Goal: Register for event/course

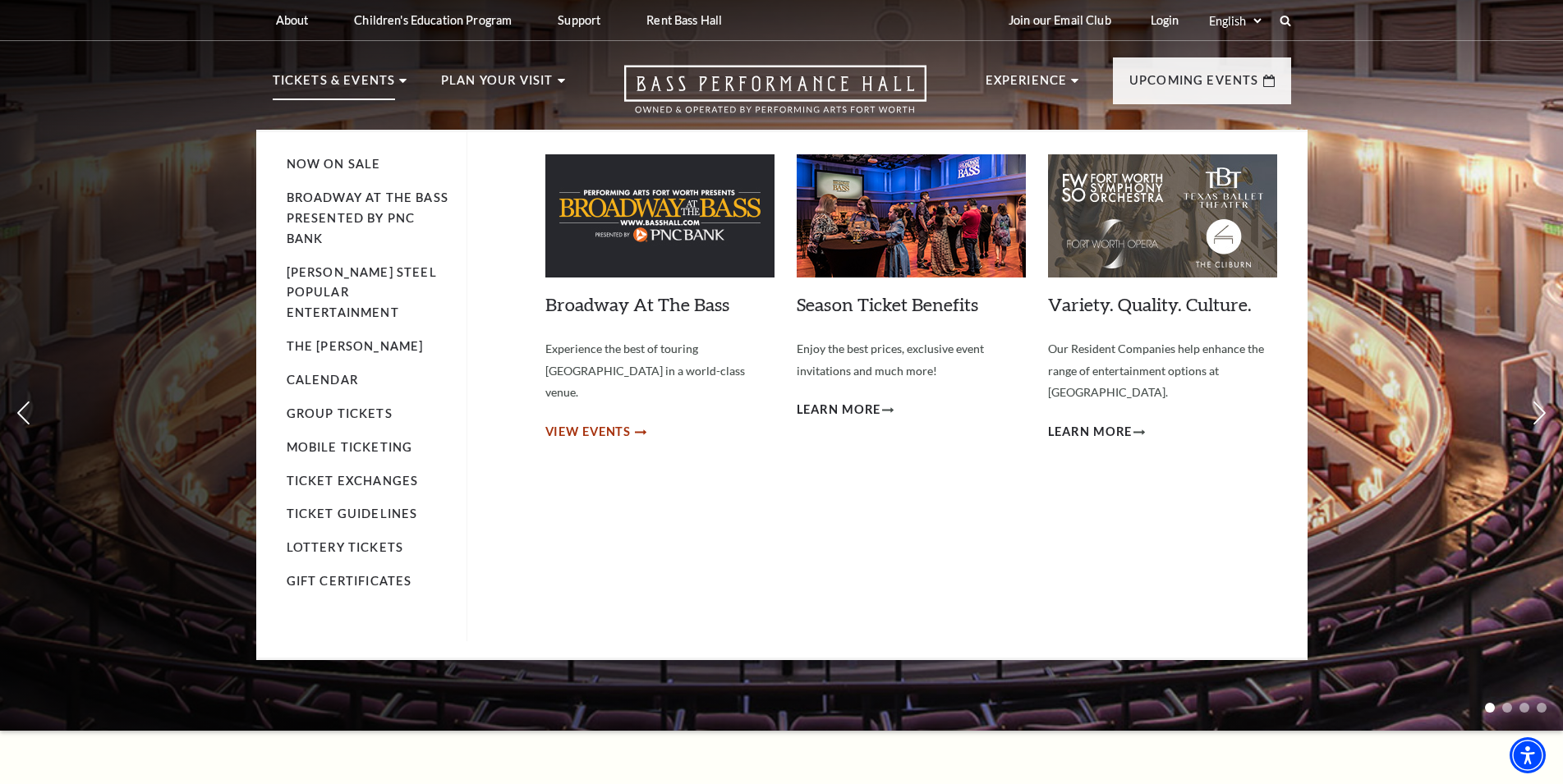
click at [596, 422] on span "View Events" at bounding box center [588, 432] width 86 height 20
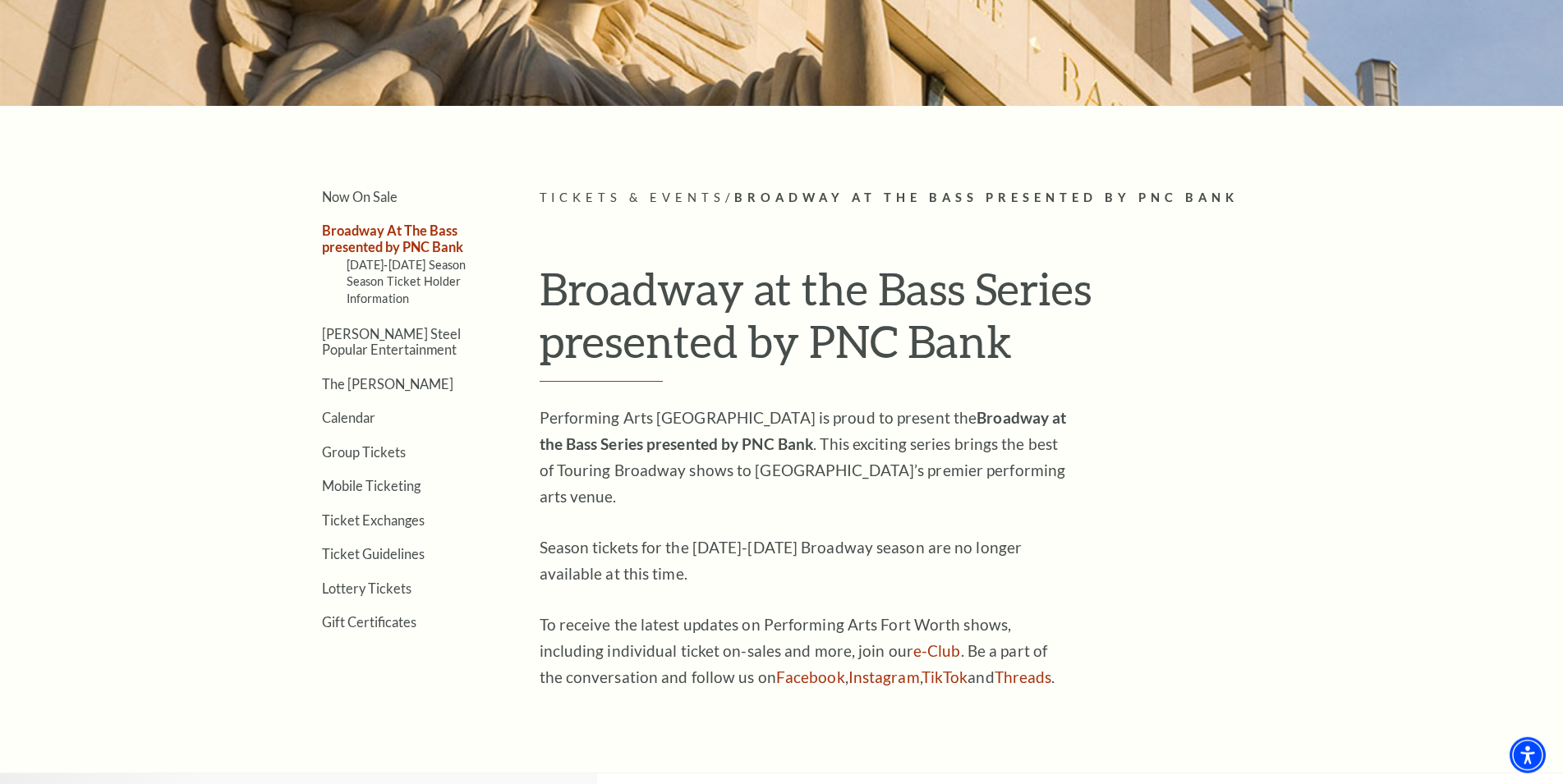
scroll to position [336, 0]
click at [337, 420] on link "Calendar" at bounding box center [348, 418] width 53 height 15
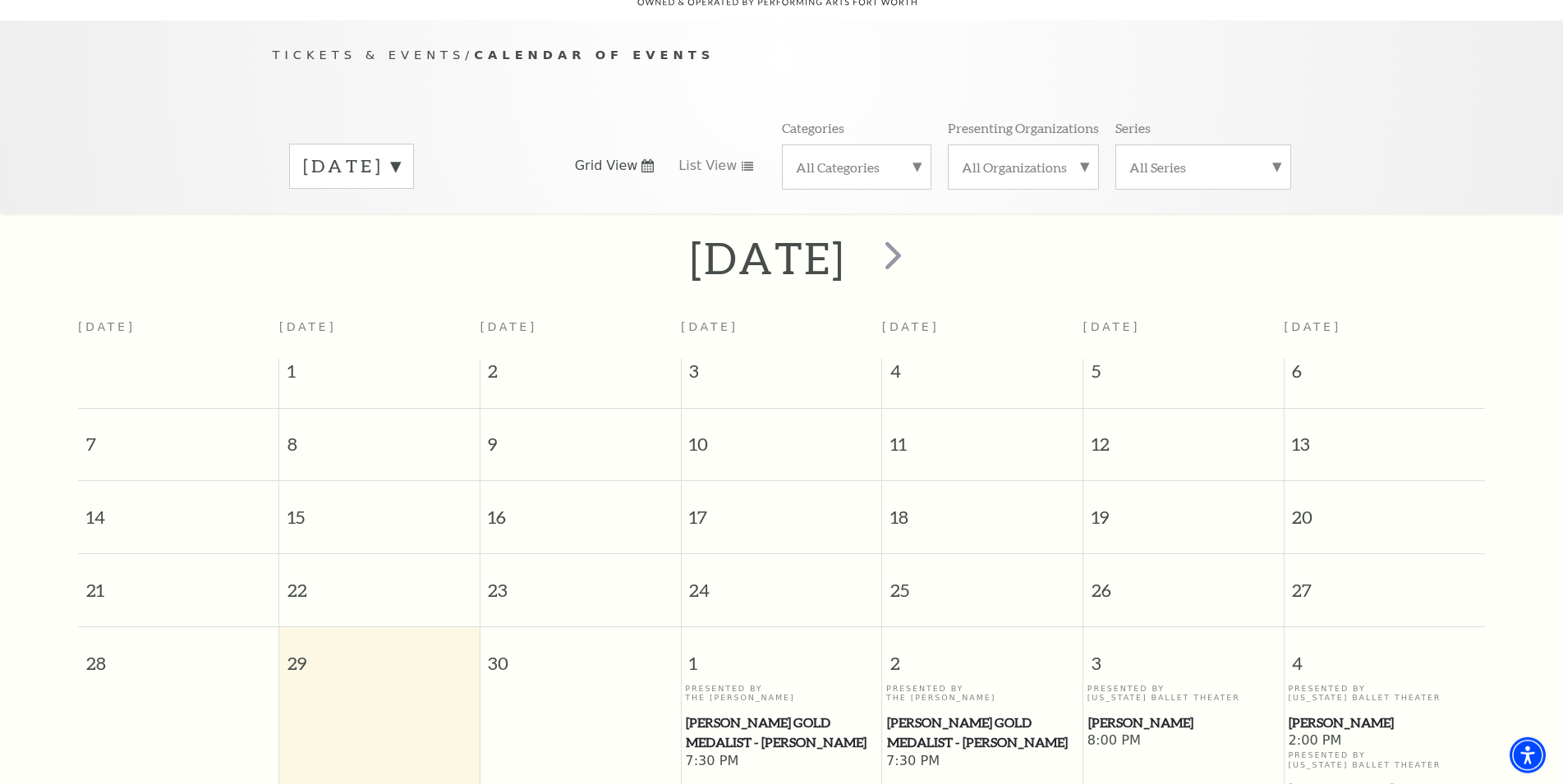
scroll to position [146, 0]
click at [400, 154] on label "September 2025" at bounding box center [352, 166] width 97 height 25
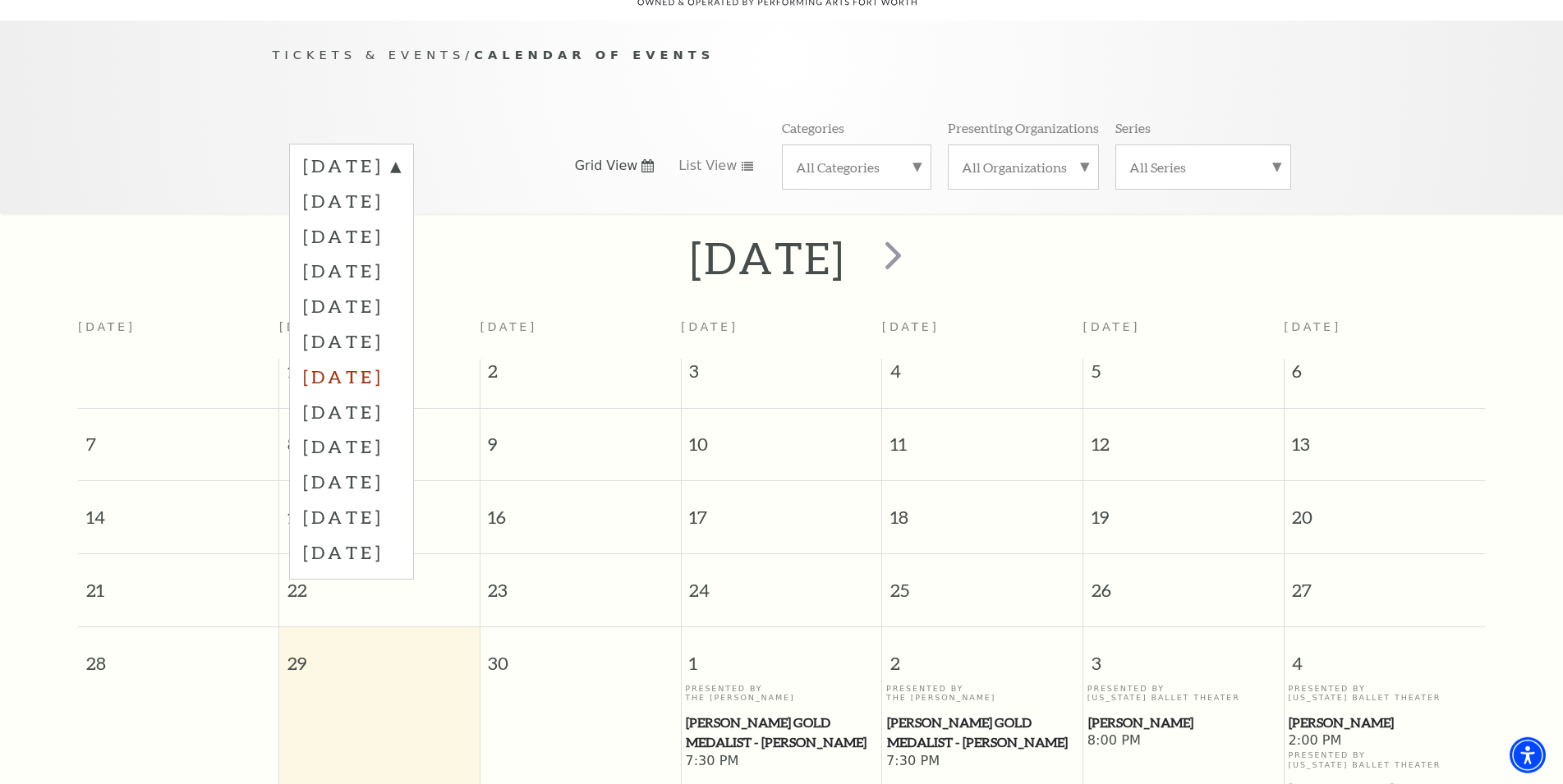
click at [373, 359] on label "March 2026" at bounding box center [352, 377] width 97 height 36
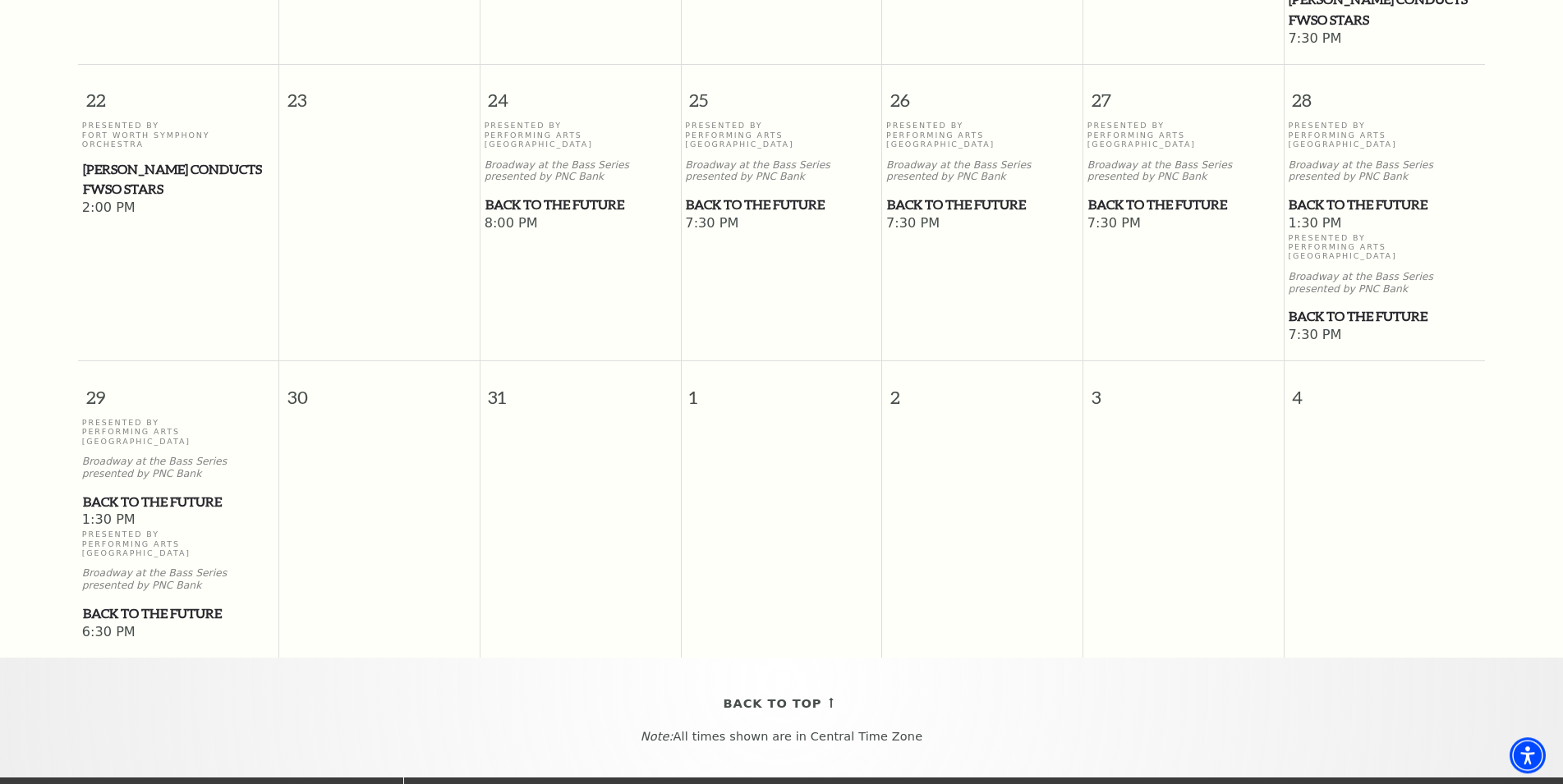
scroll to position [763, 0]
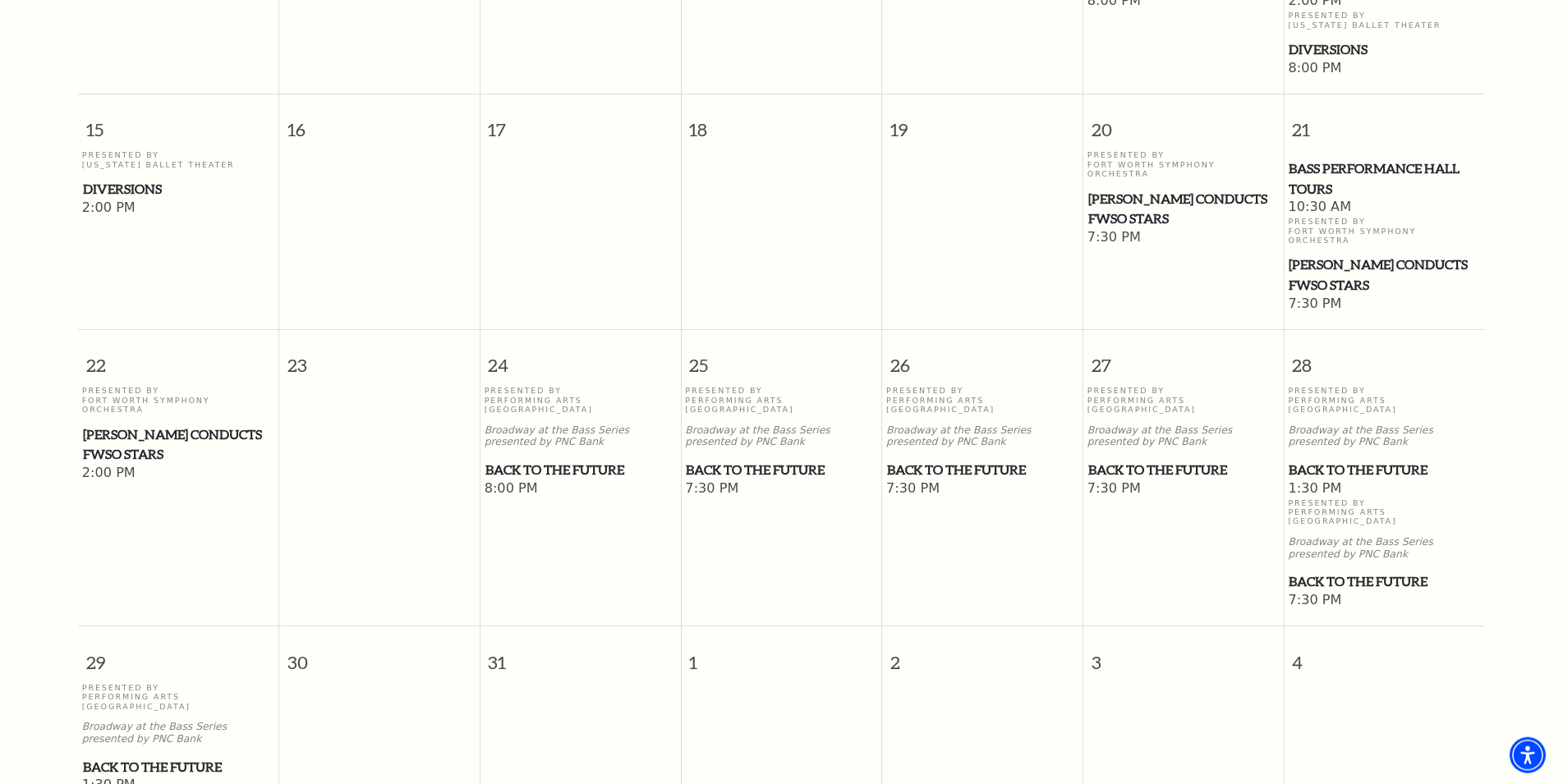
click at [1353, 467] on span "Back to the Future" at bounding box center [1384, 469] width 191 height 20
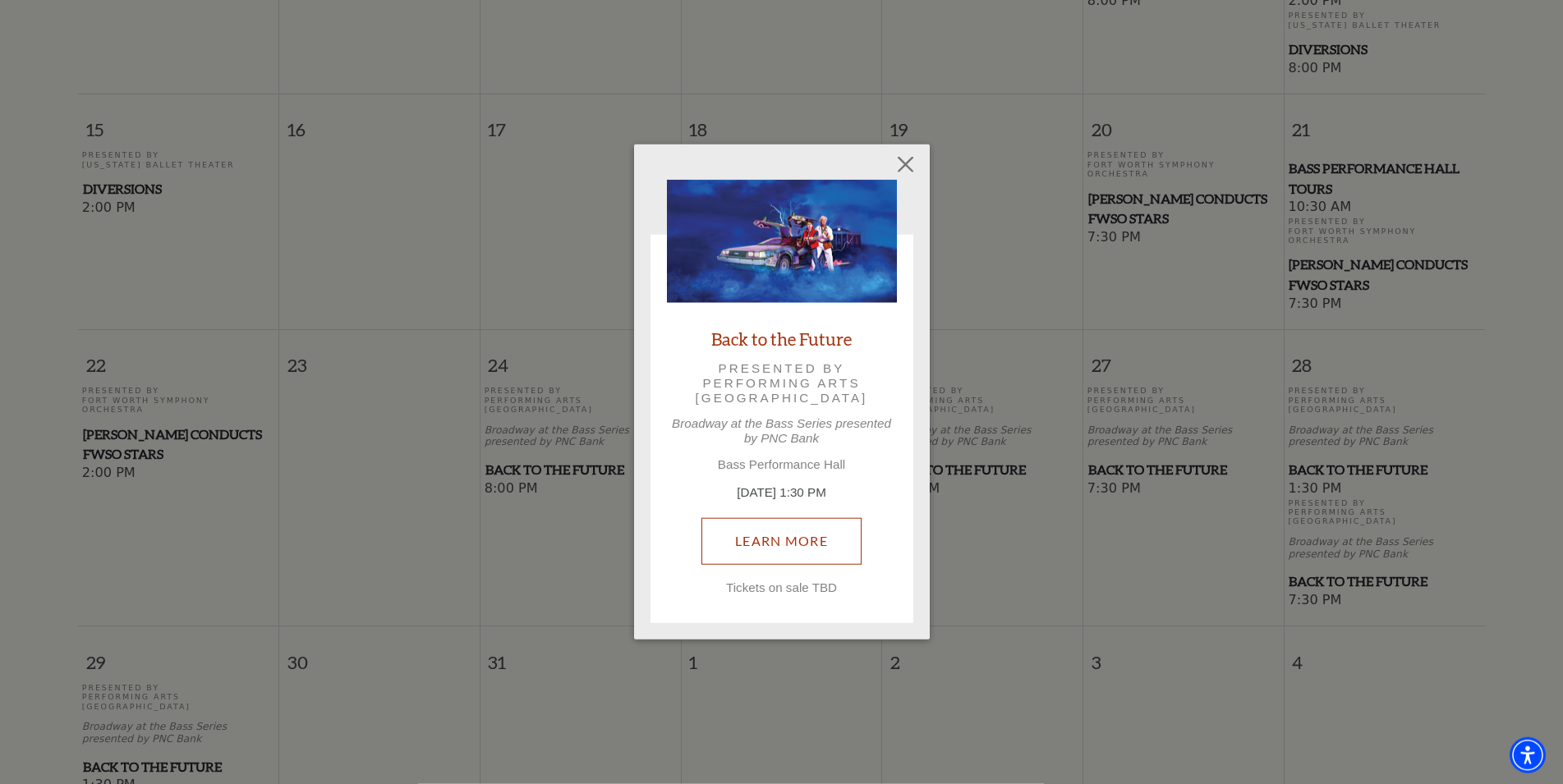
click at [778, 532] on link "Learn More" at bounding box center [782, 542] width 160 height 46
click at [766, 537] on link "Learn More" at bounding box center [782, 542] width 160 height 46
click at [911, 164] on button "Close" at bounding box center [905, 165] width 31 height 31
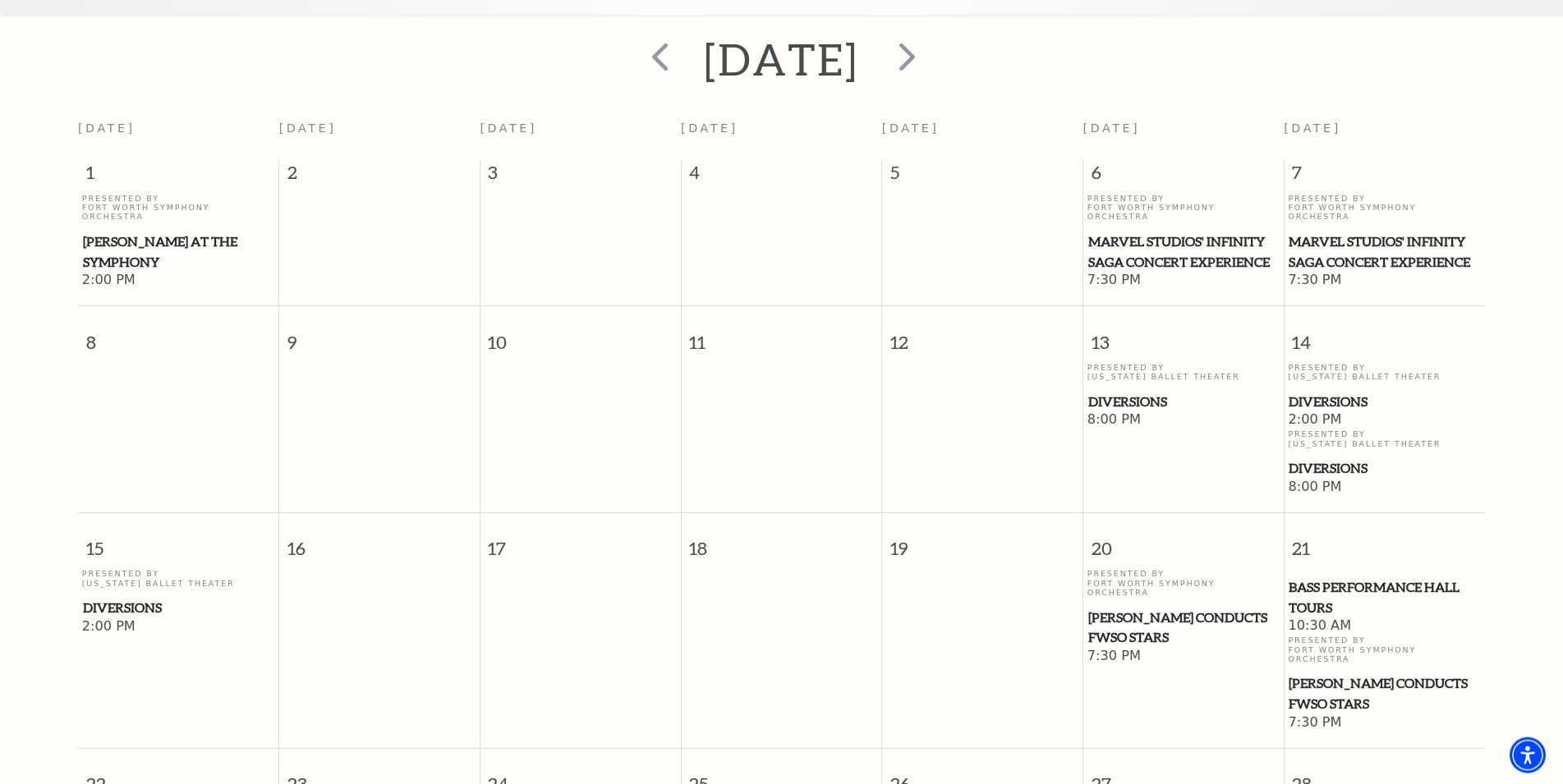
scroll to position [0, 0]
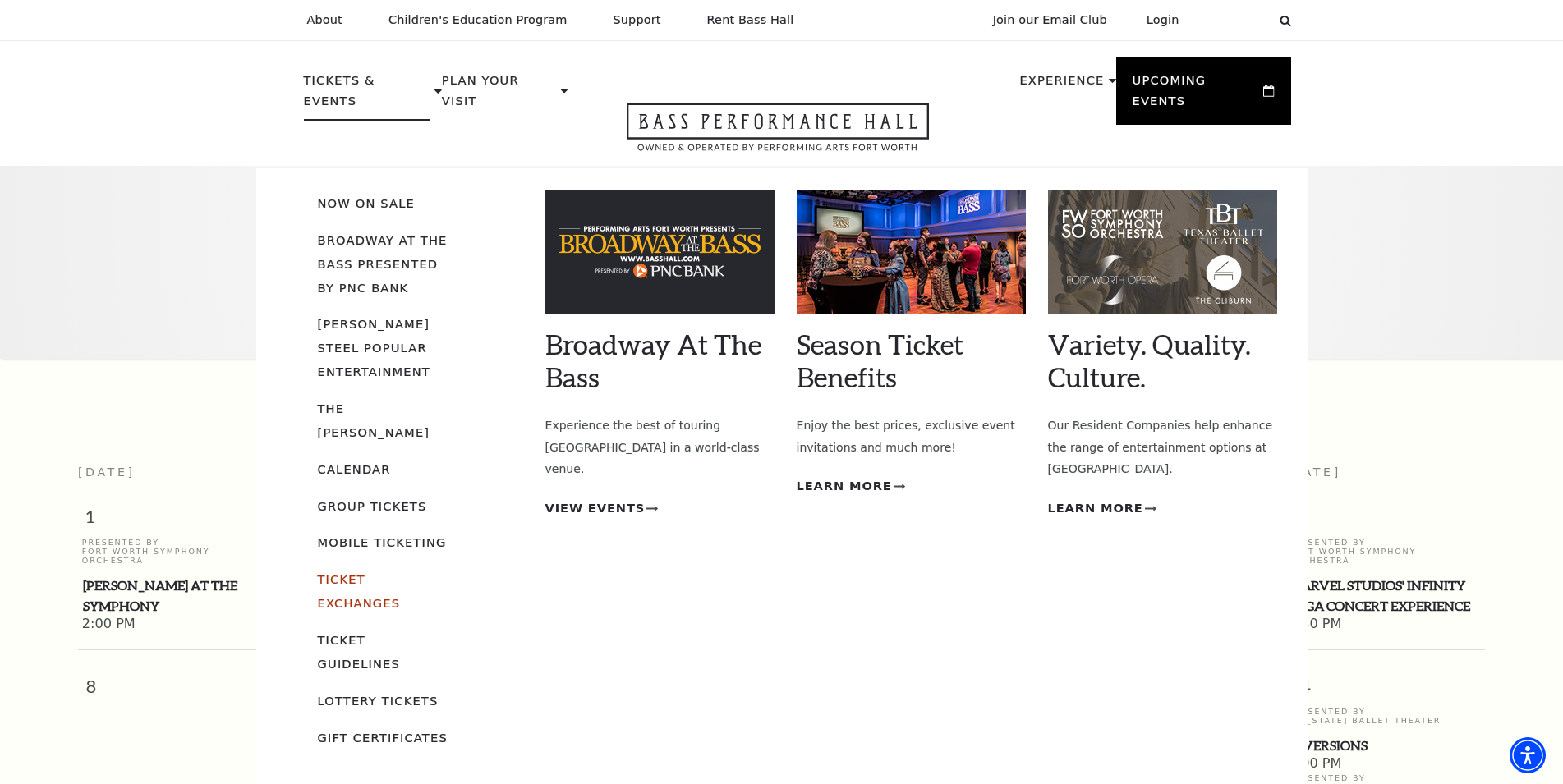
click at [401, 573] on link "Ticket Exchanges" at bounding box center [359, 591] width 83 height 38
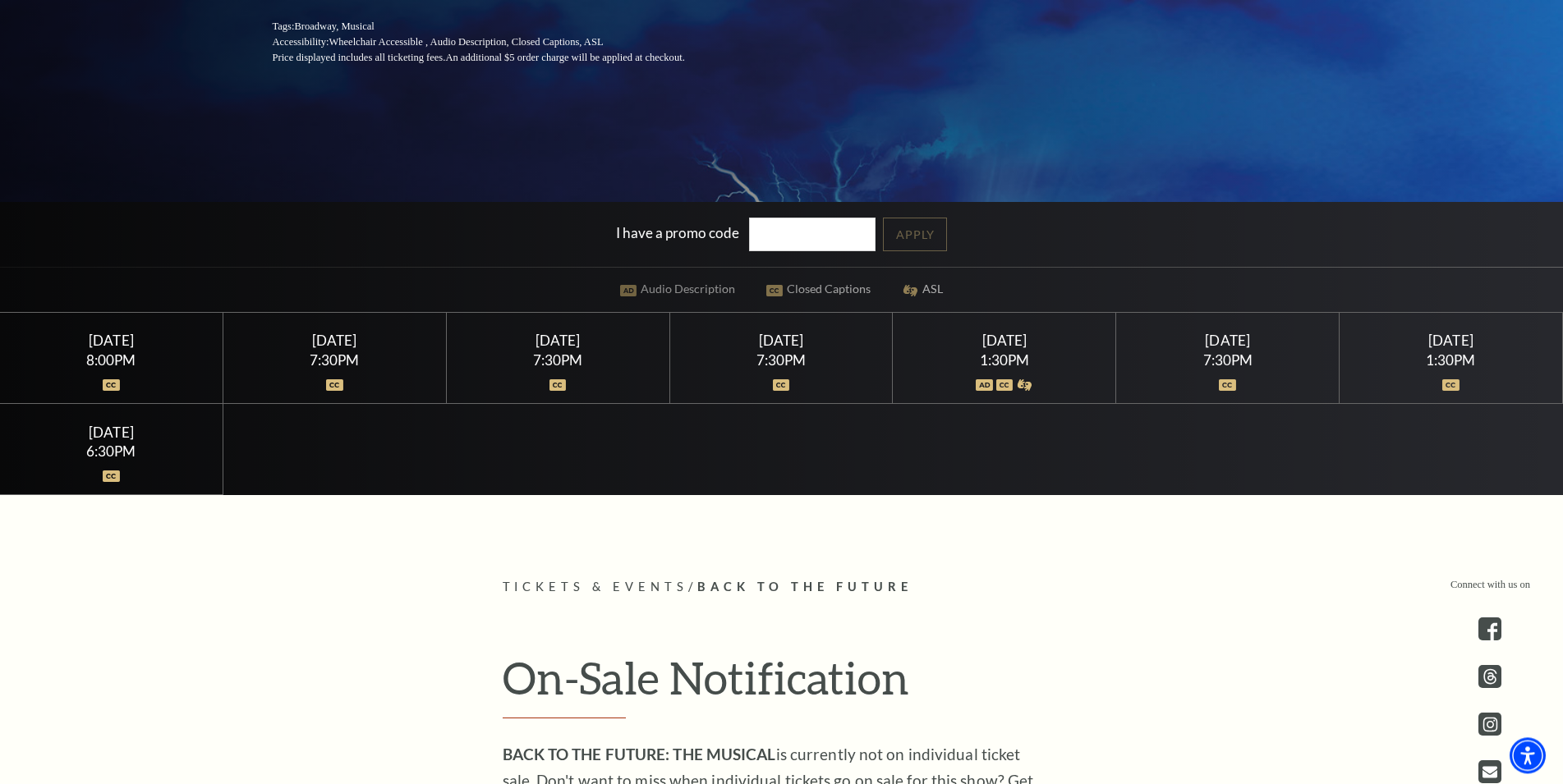
scroll to position [414, 0]
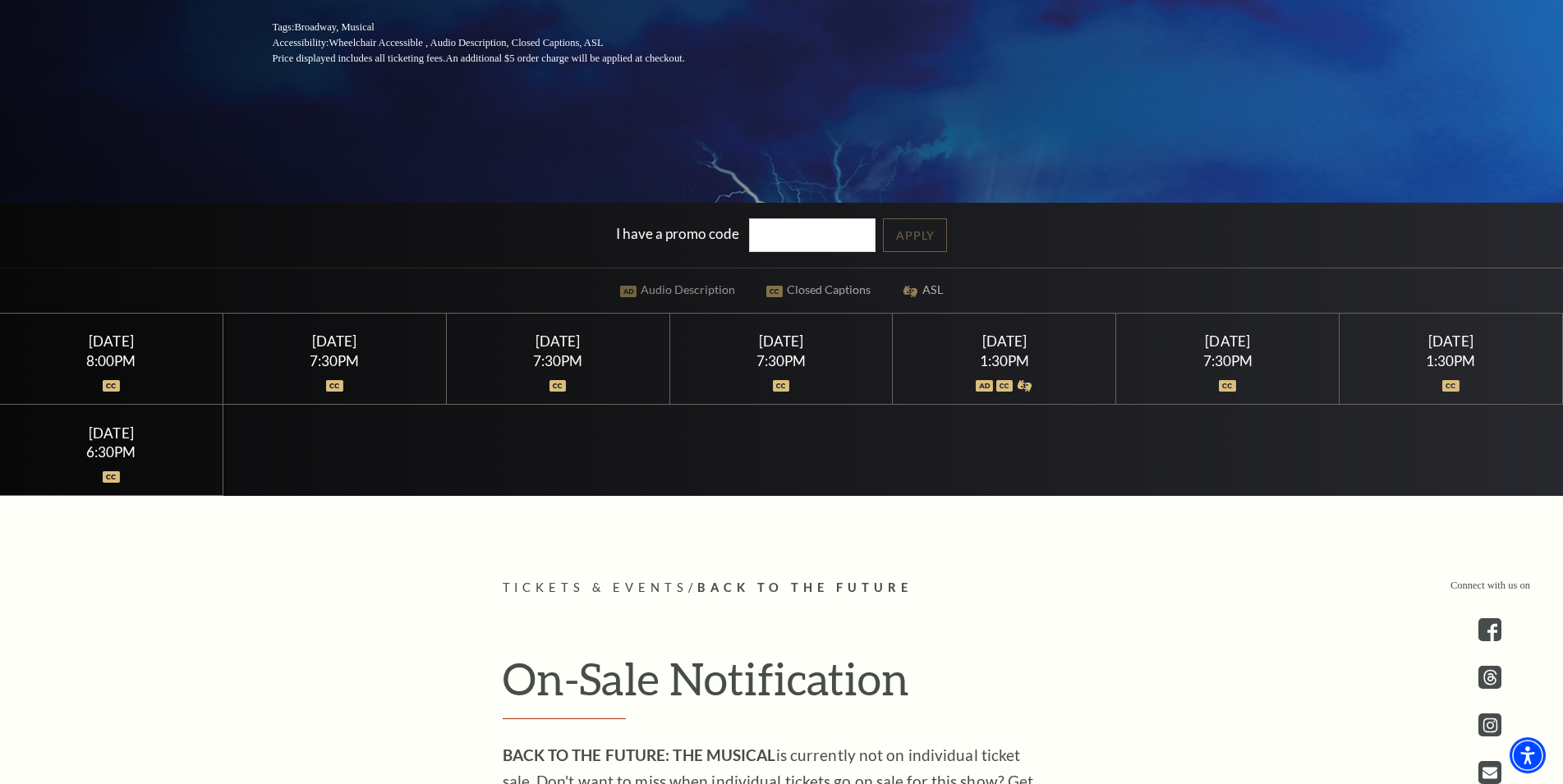
click at [1003, 356] on div "1:30PM" at bounding box center [1005, 361] width 184 height 14
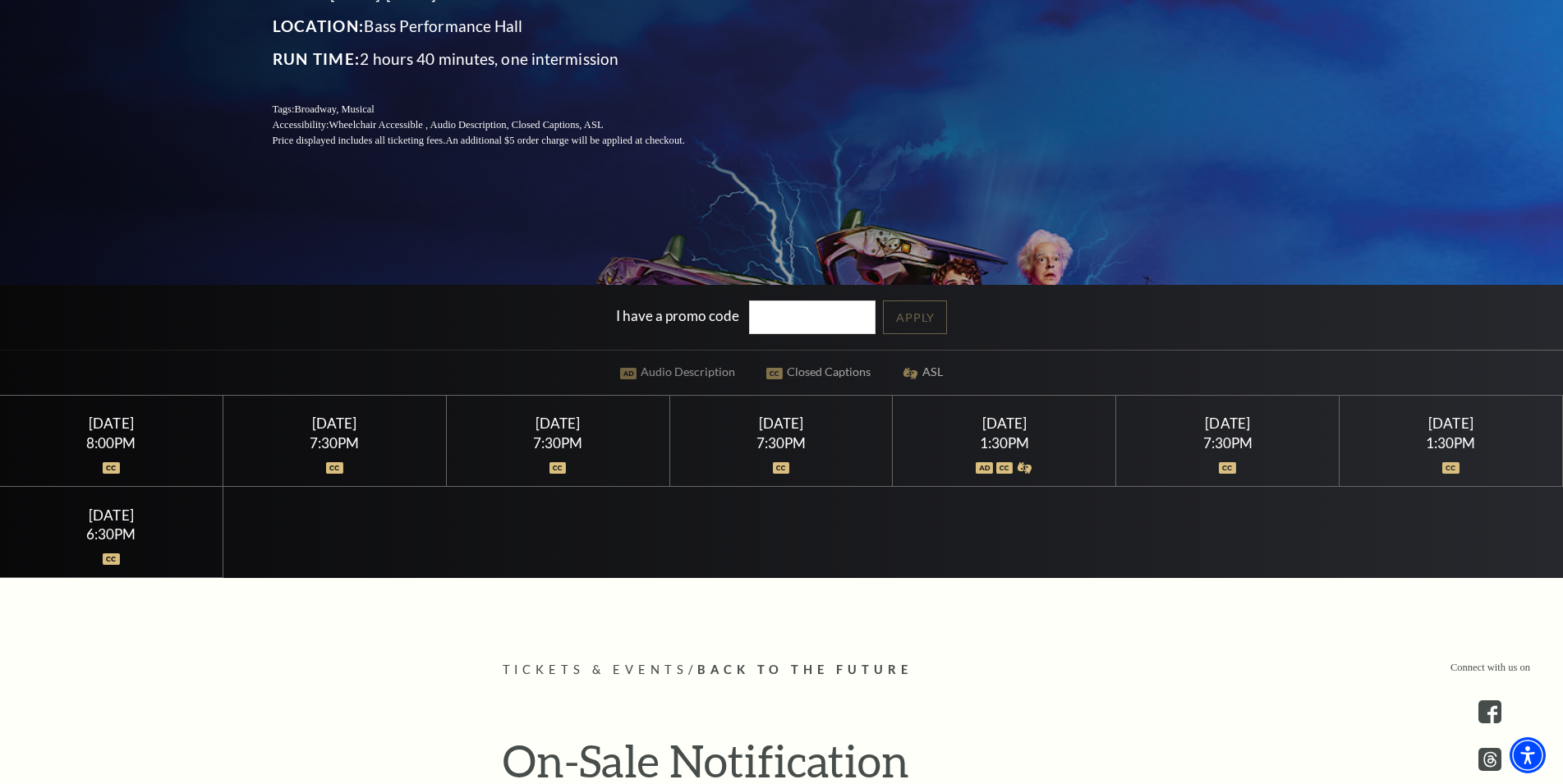
scroll to position [333, 0]
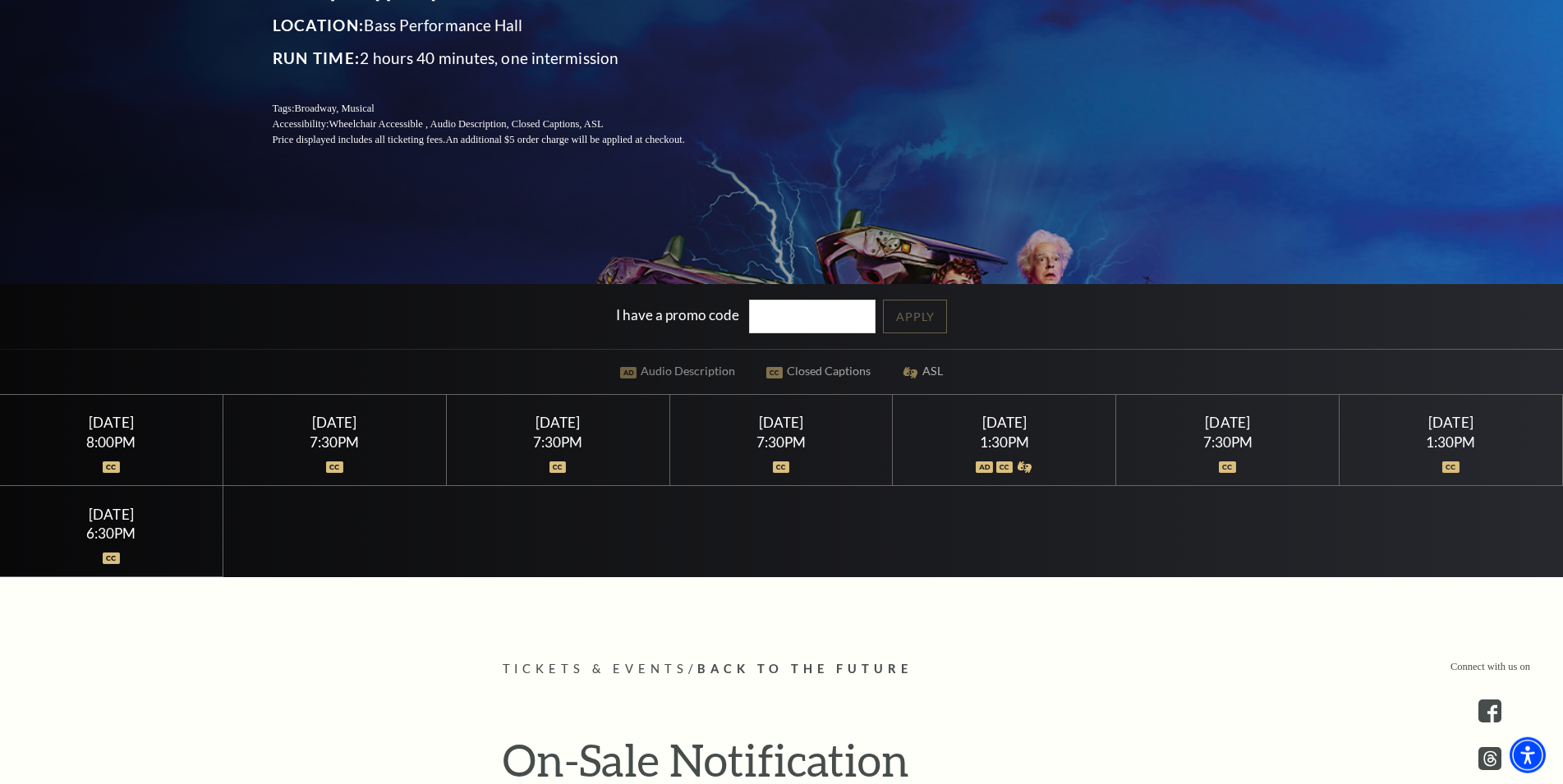
click at [1001, 452] on div at bounding box center [1005, 457] width 184 height 16
click at [998, 452] on div at bounding box center [1005, 457] width 184 height 16
click at [1042, 450] on div at bounding box center [1005, 457] width 184 height 16
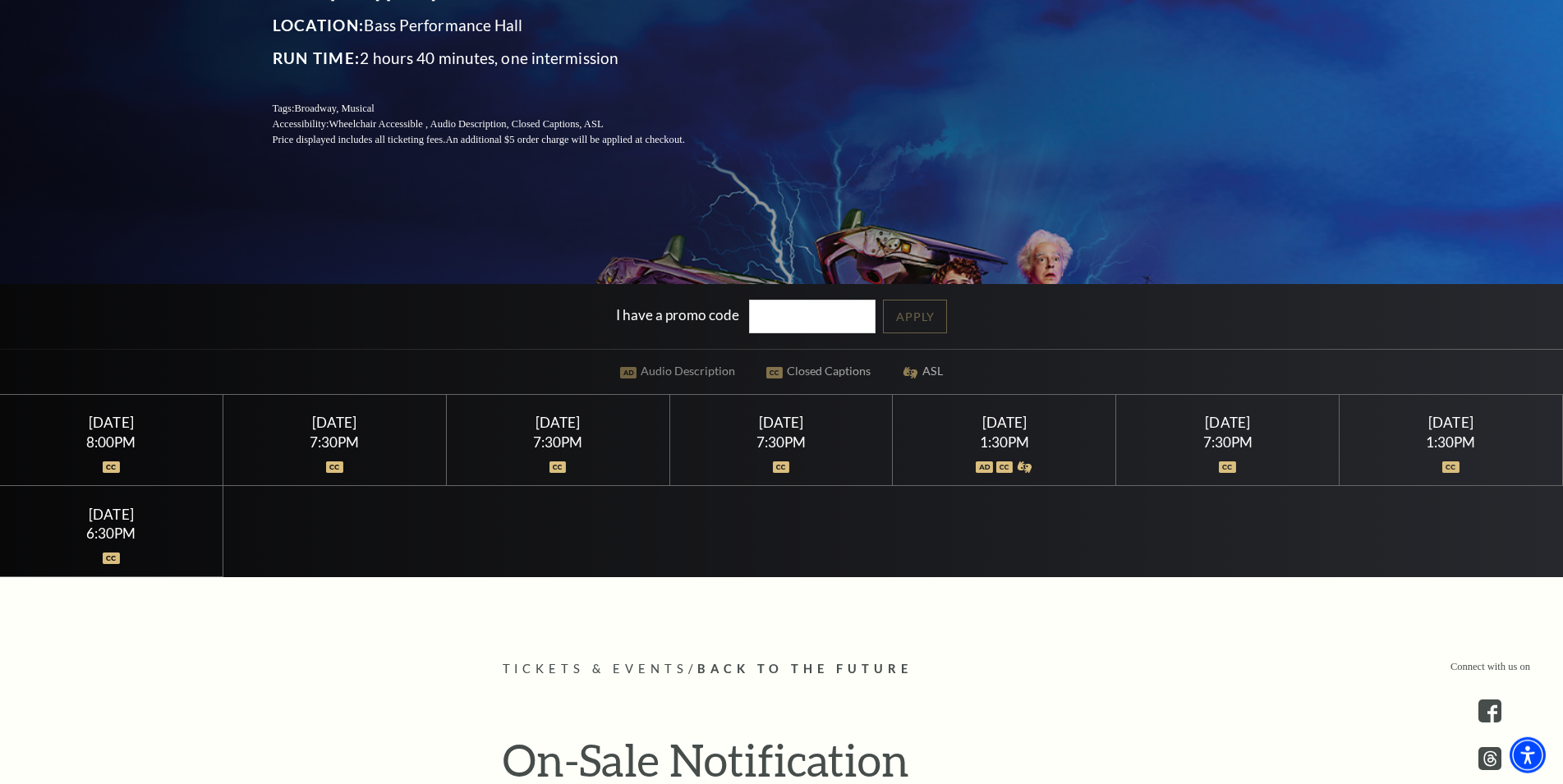
click at [1045, 445] on div "1:30PM" at bounding box center [1005, 442] width 184 height 14
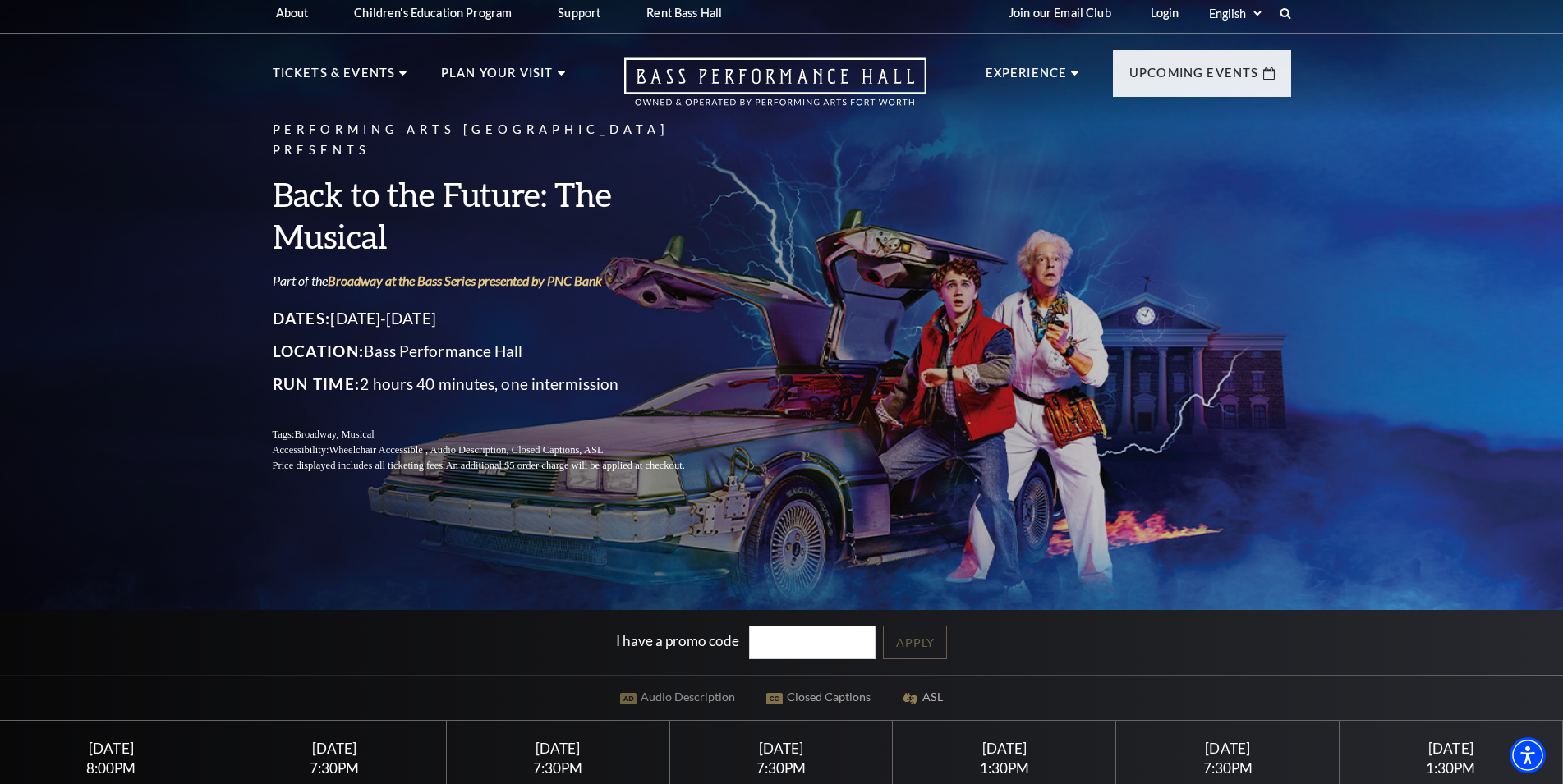
scroll to position [0, 0]
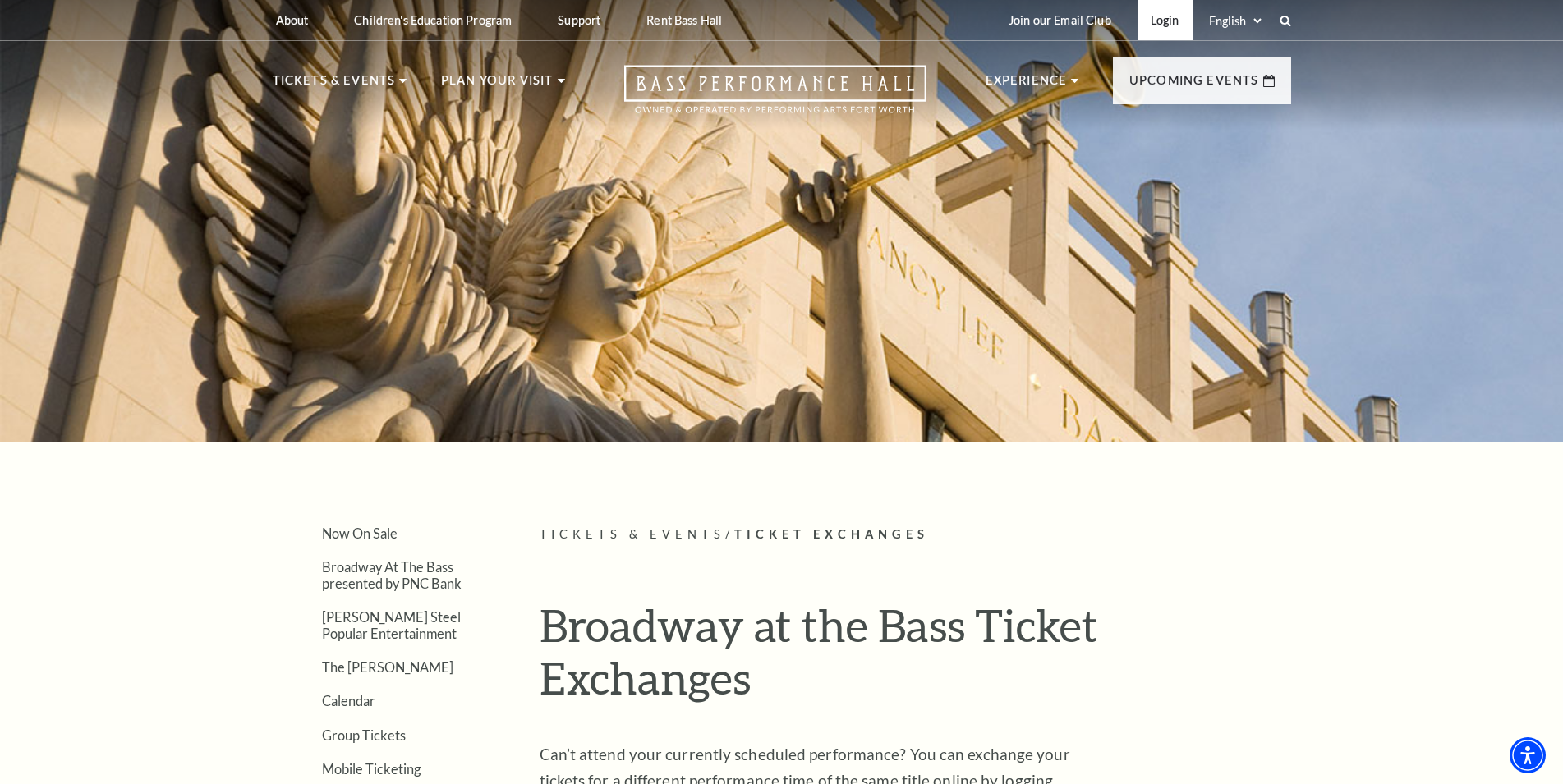
click at [1162, 14] on link "Login" at bounding box center [1165, 20] width 55 height 41
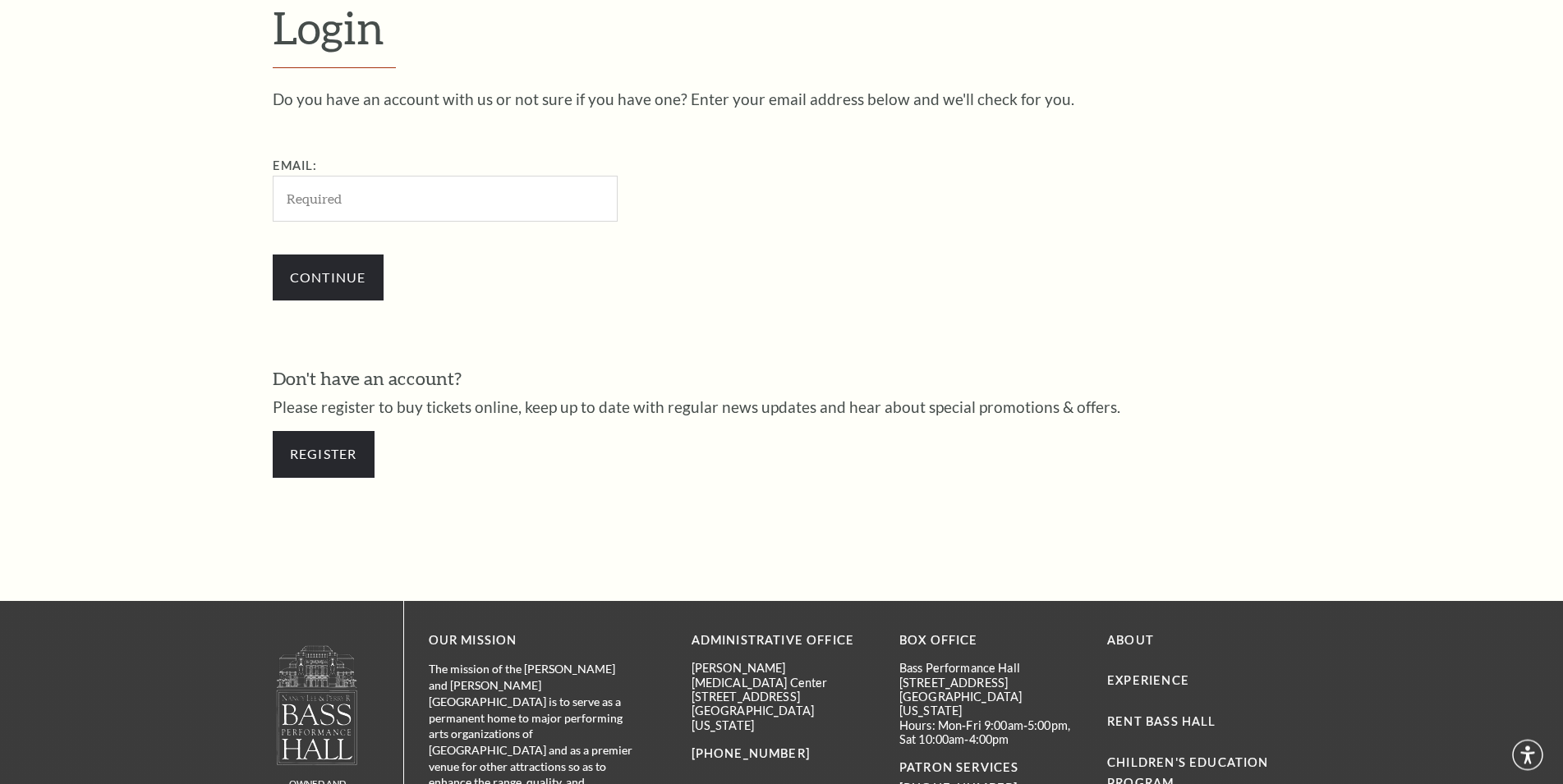
scroll to position [549, 0]
click at [296, 445] on link "Register" at bounding box center [323, 454] width 101 height 46
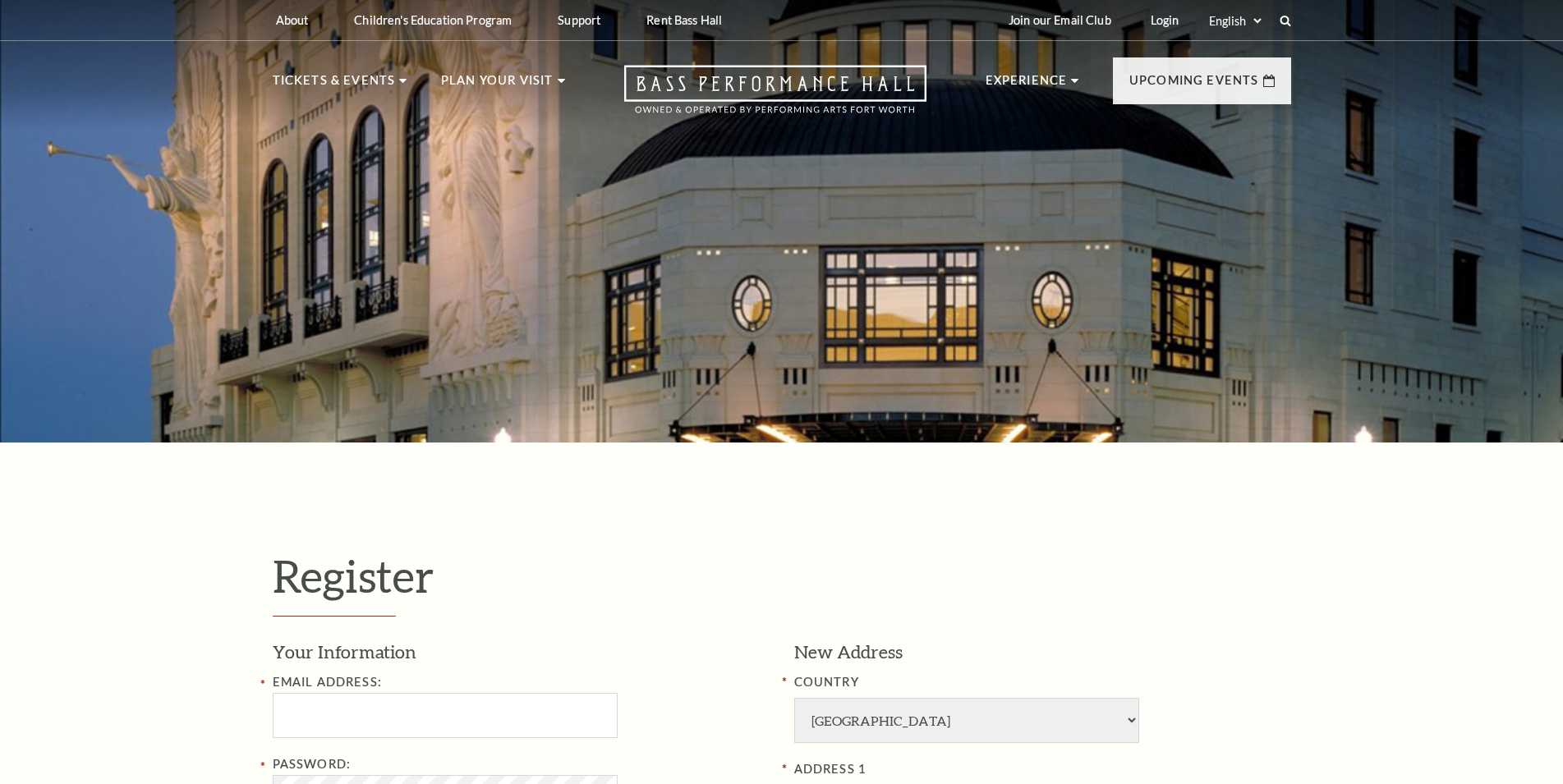
select select "1"
select select "[GEOGRAPHIC_DATA]"
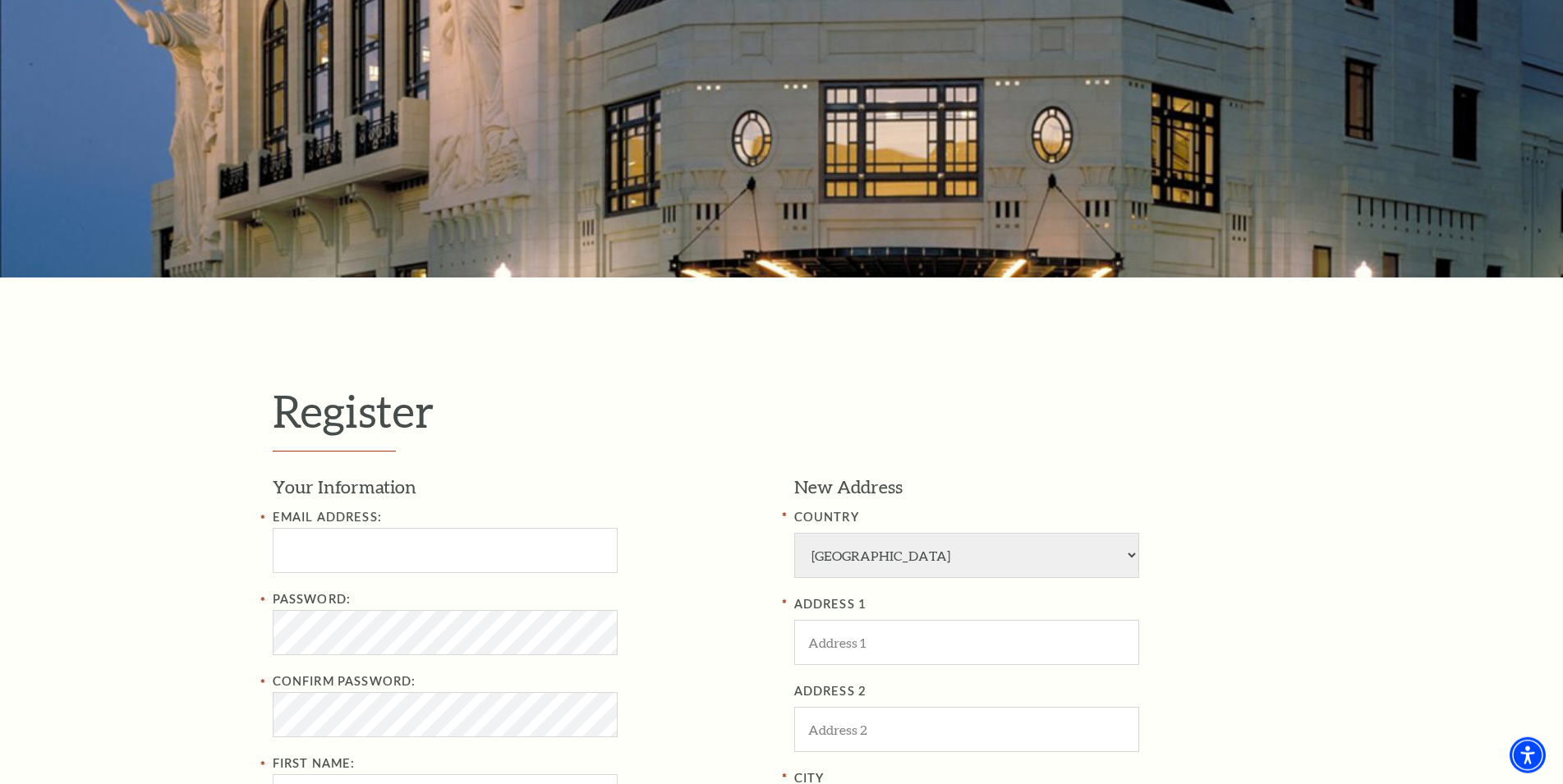
scroll to position [166, 0]
click at [497, 563] on input "Email Address:" at bounding box center [444, 549] width 345 height 45
type input "[EMAIL_ADDRESS][DOMAIN_NAME]"
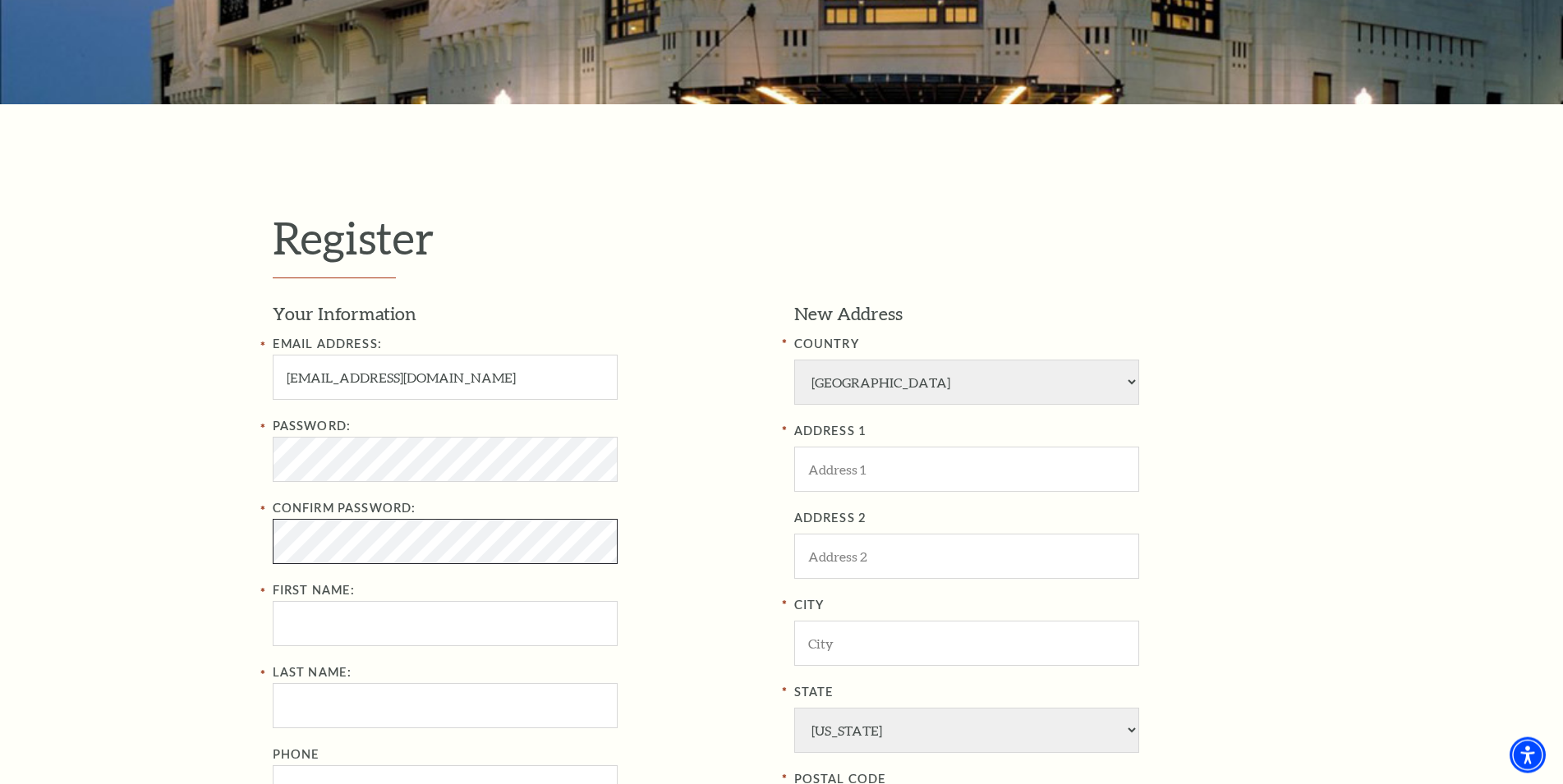
scroll to position [332, 0]
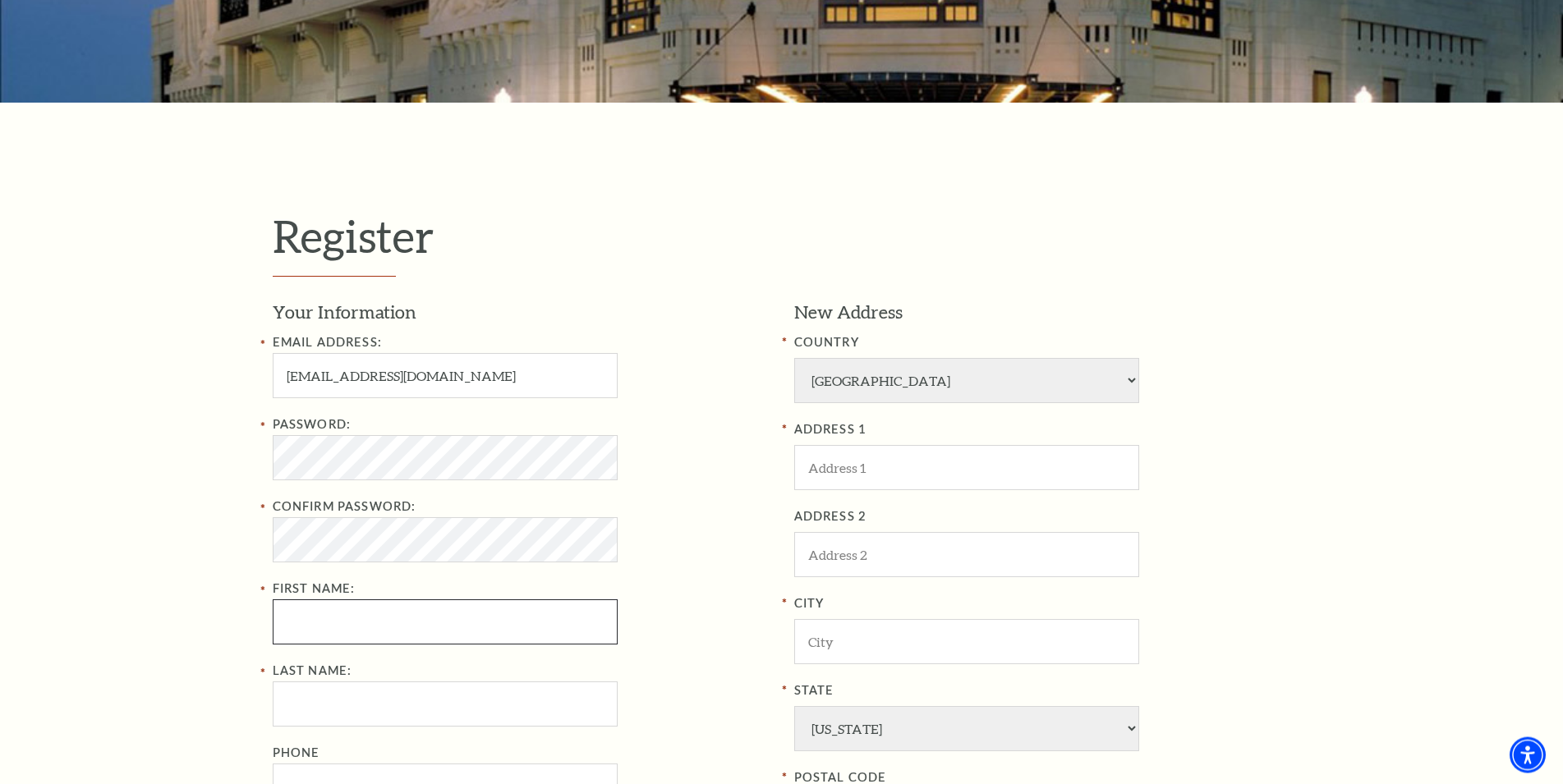
click at [546, 619] on input "First Name:" at bounding box center [444, 622] width 345 height 45
type input "Bill"
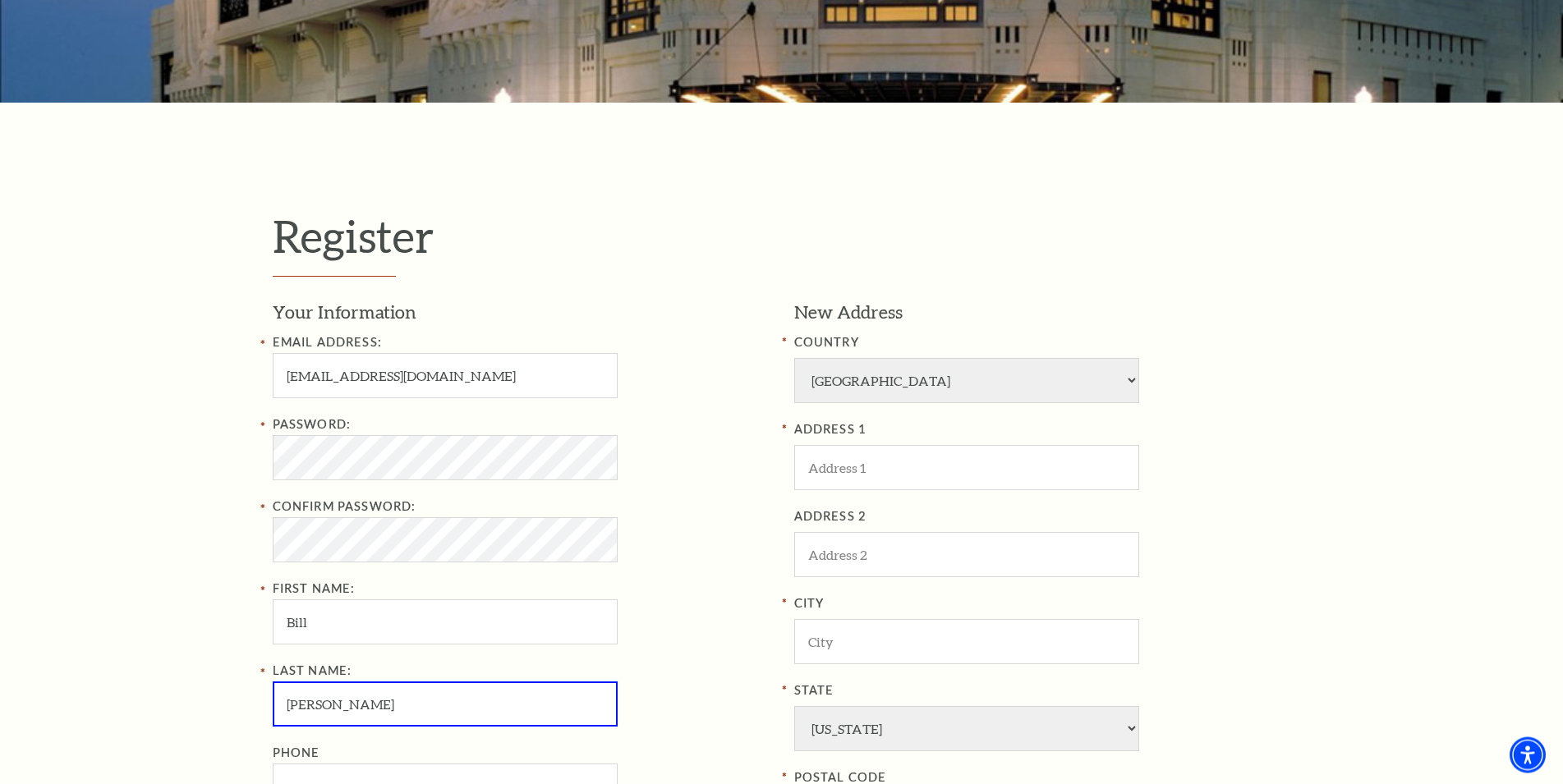
type input "Seales"
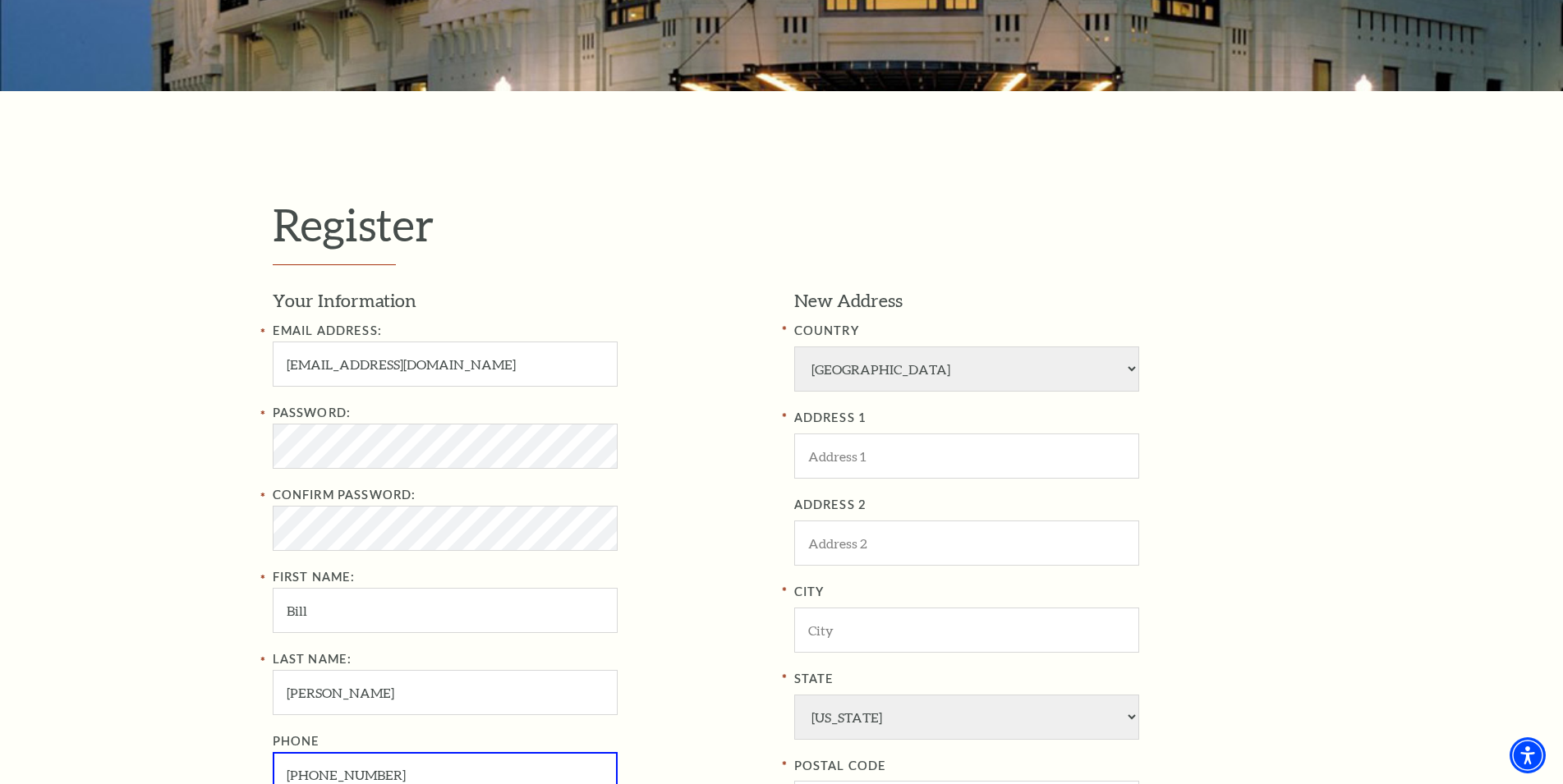
scroll to position [343, 0]
type input "214-683-7769"
click at [885, 457] on input "ADDRESS 1" at bounding box center [966, 457] width 345 height 45
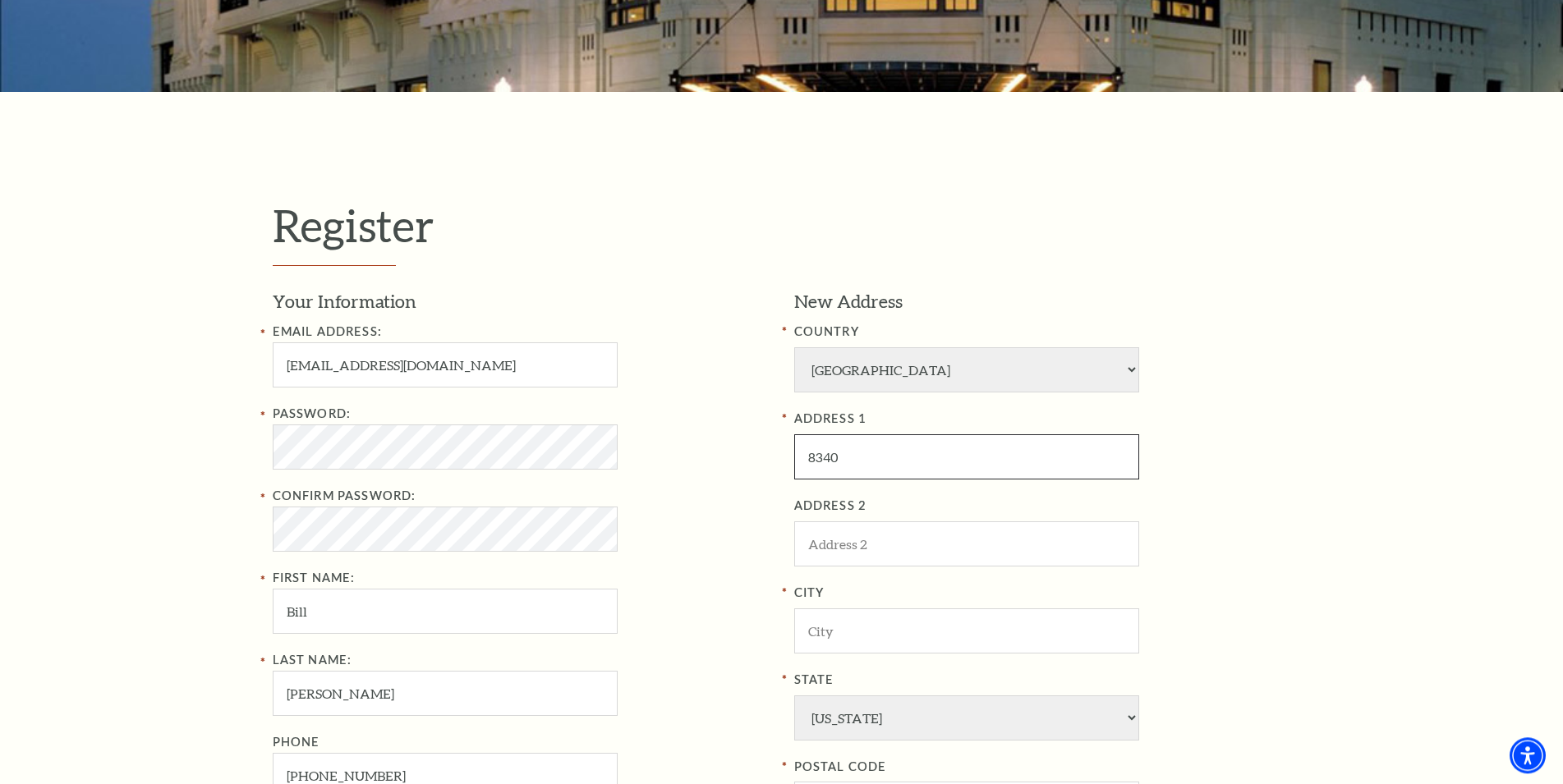
type input "8340 Foxwood Lane"
type input "Dallas"
type input "75217"
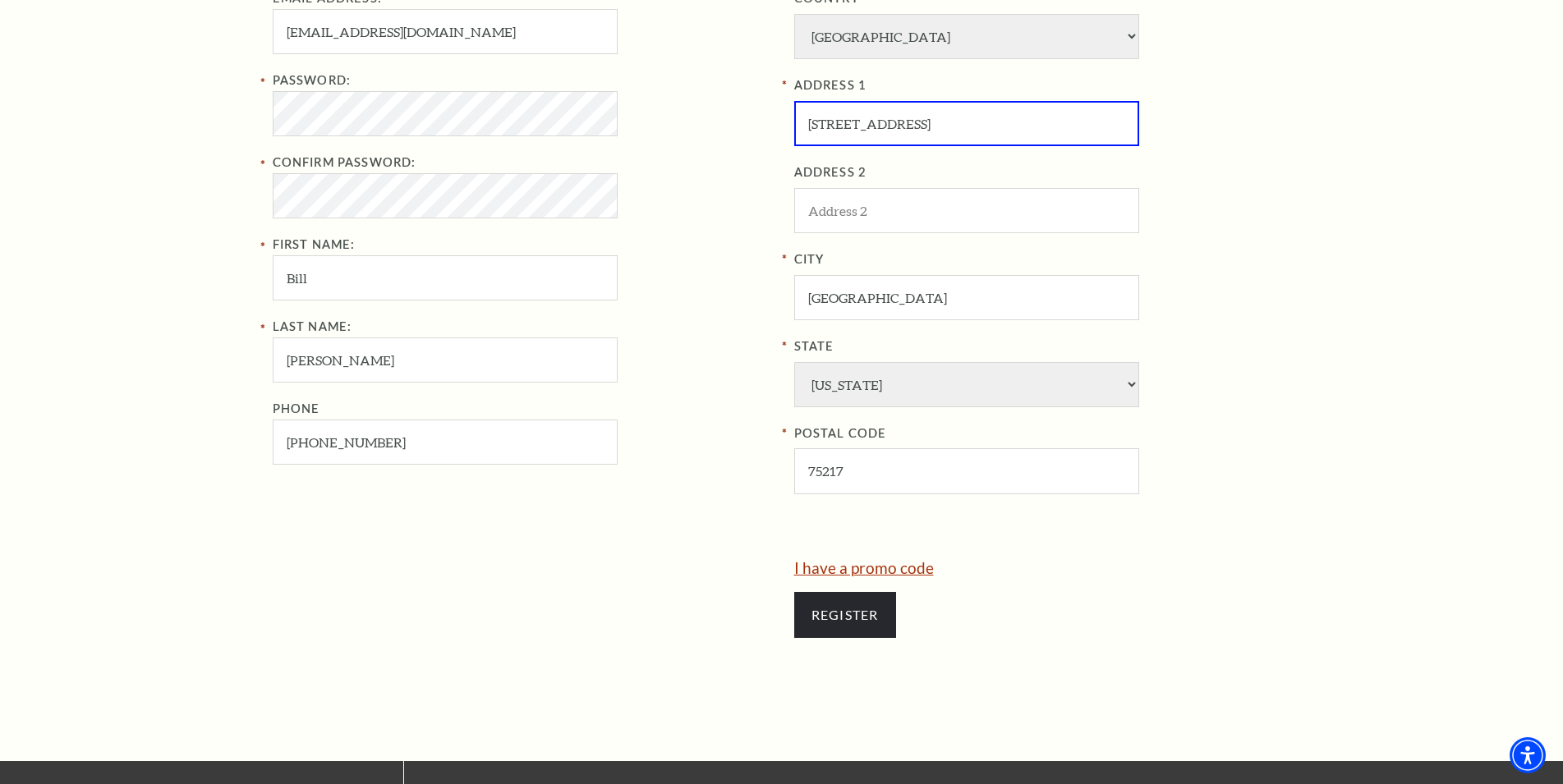
scroll to position [678, 0]
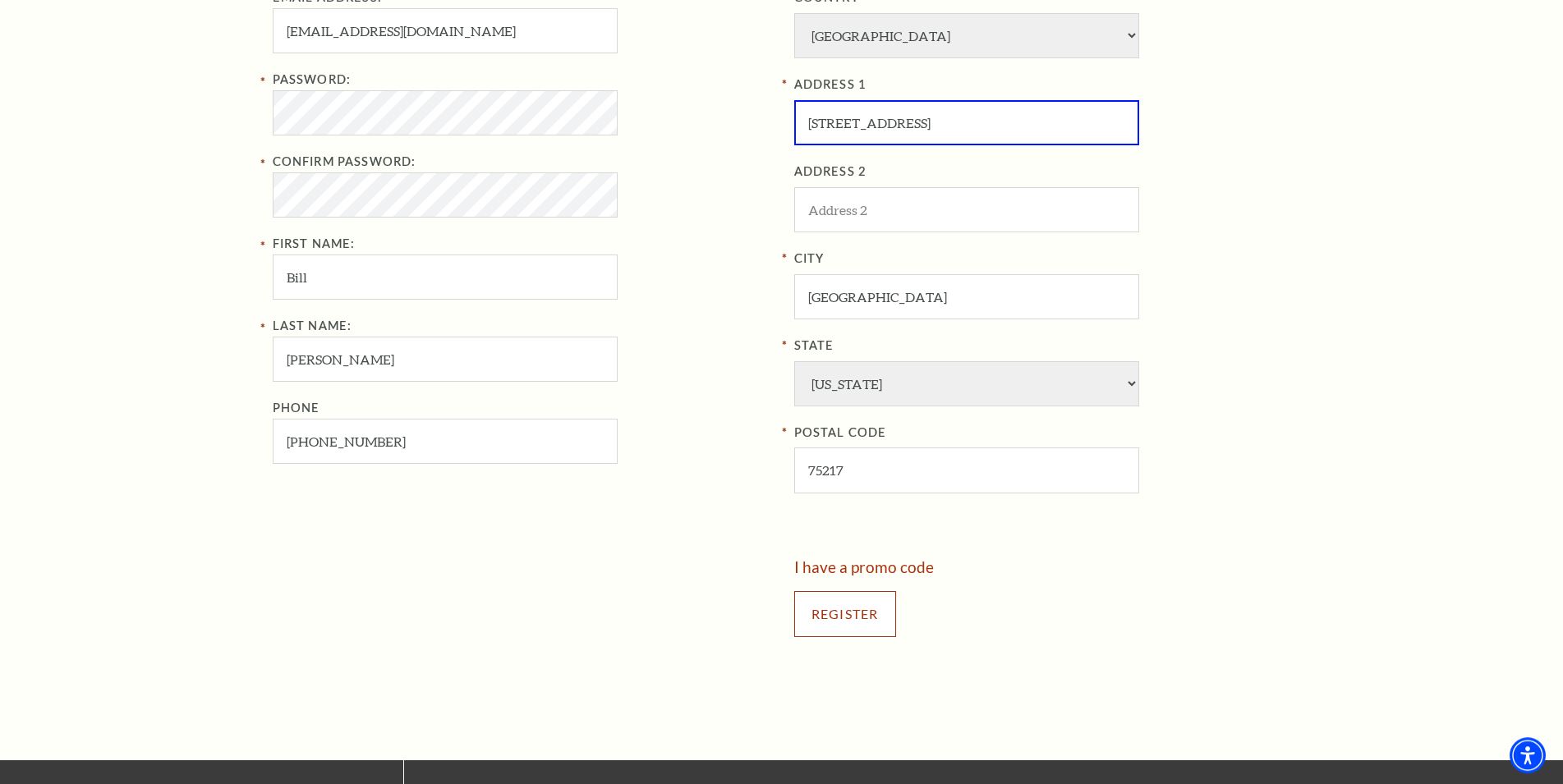
click at [843, 617] on input "Register" at bounding box center [844, 614] width 101 height 46
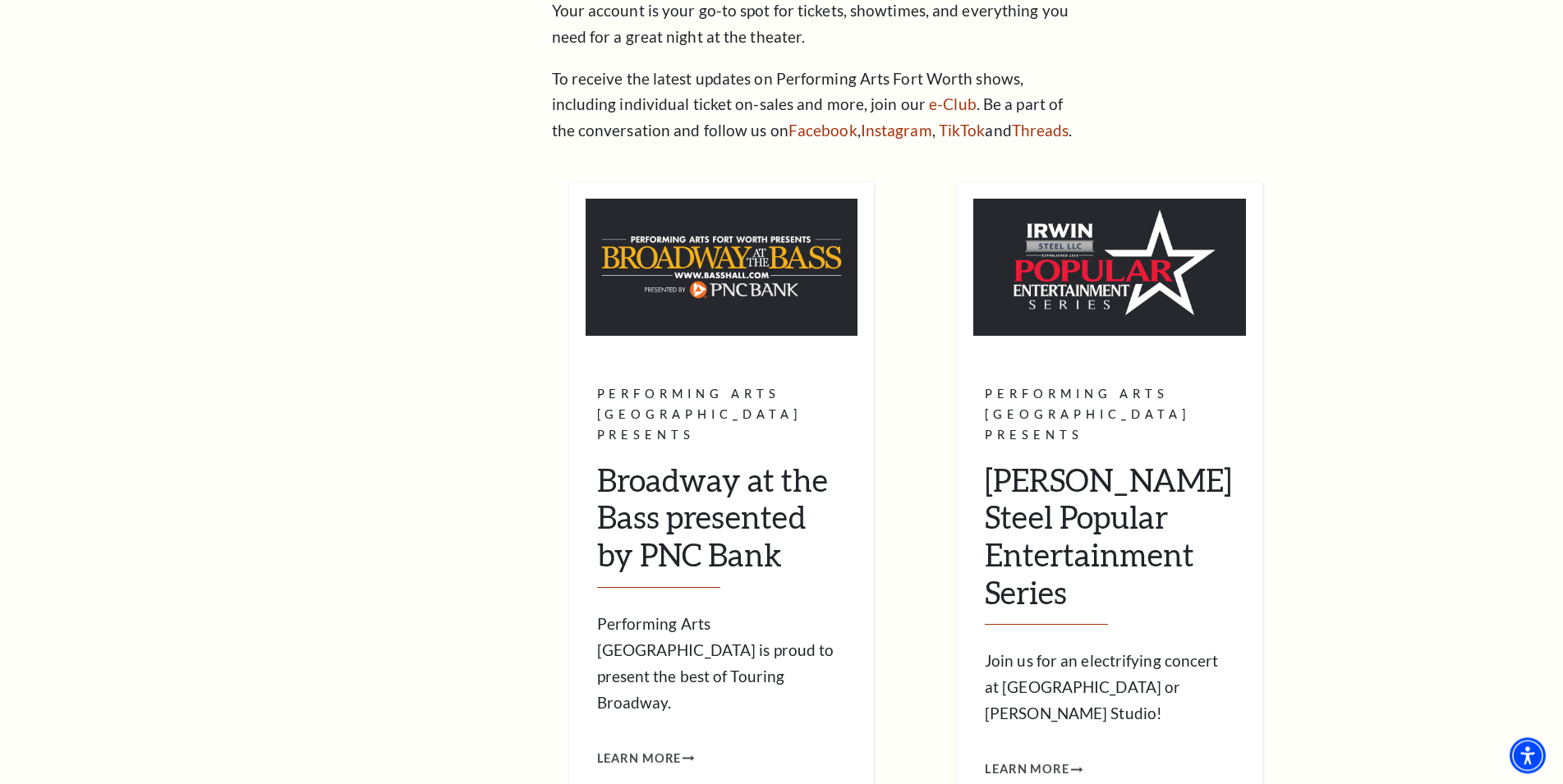
scroll to position [420, 0]
click at [654, 749] on span "Learn More" at bounding box center [639, 759] width 85 height 20
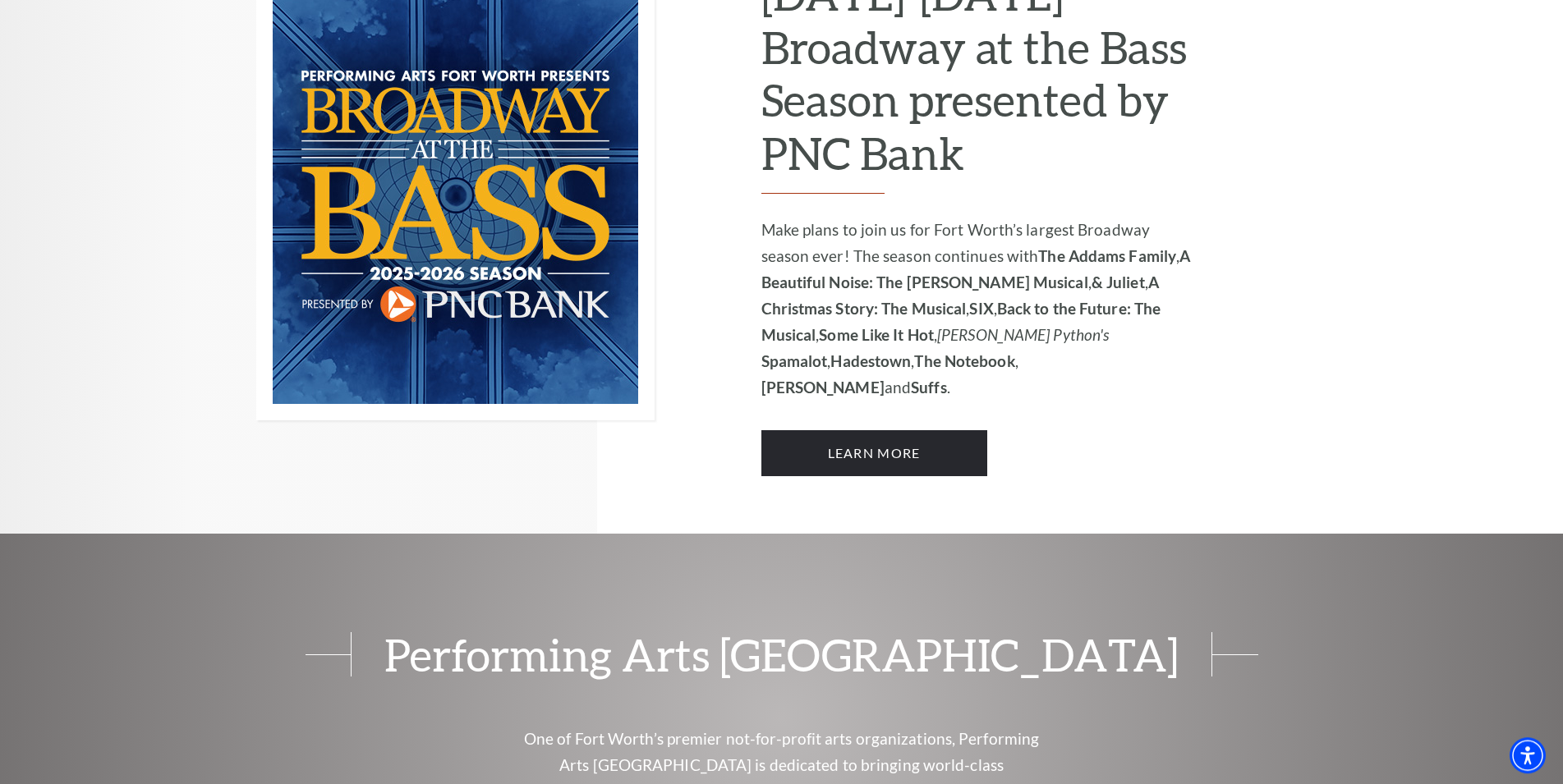
scroll to position [1255, 0]
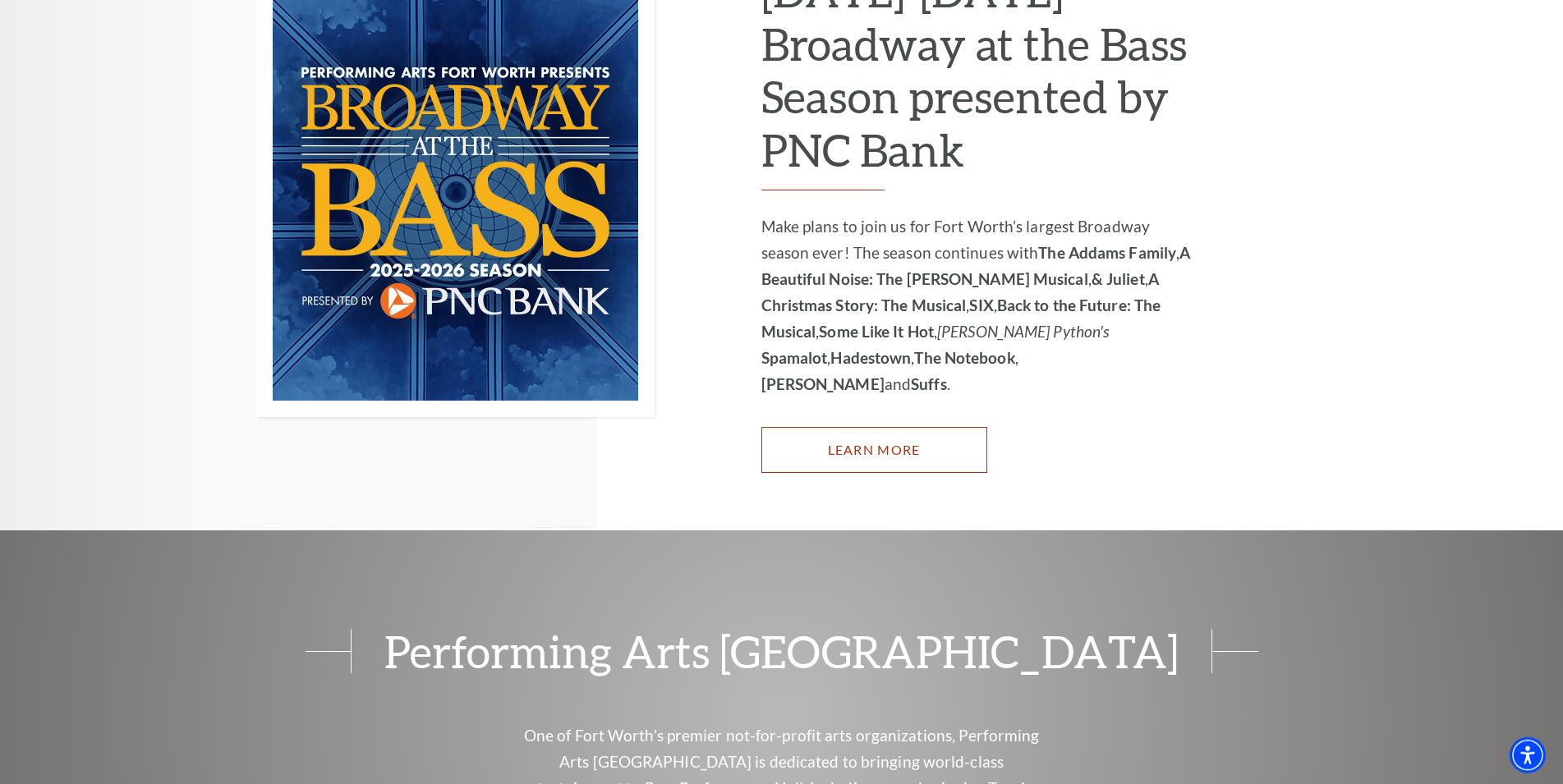
click at [904, 427] on link "Learn More" at bounding box center [874, 450] width 226 height 46
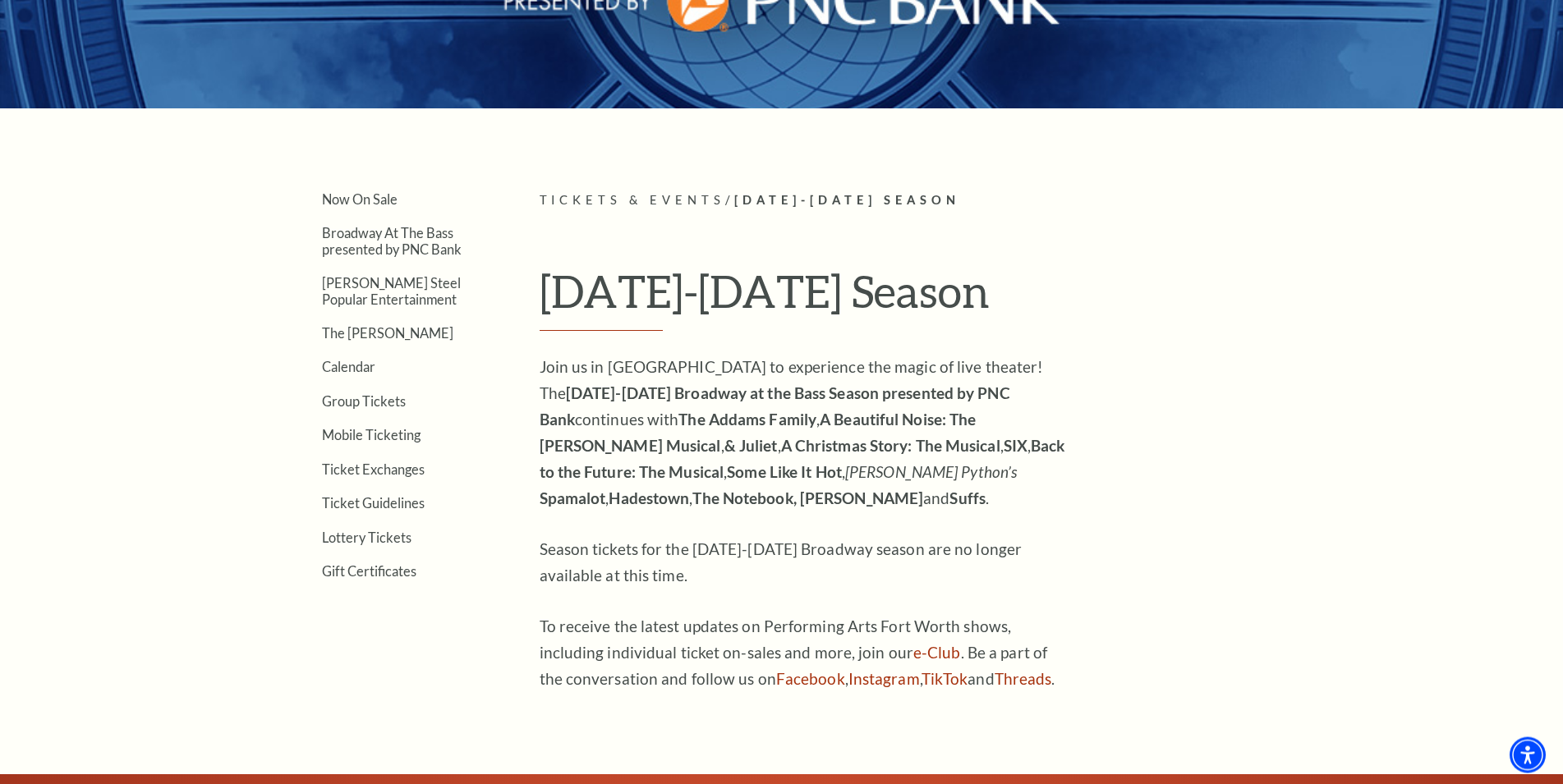
scroll to position [335, 0]
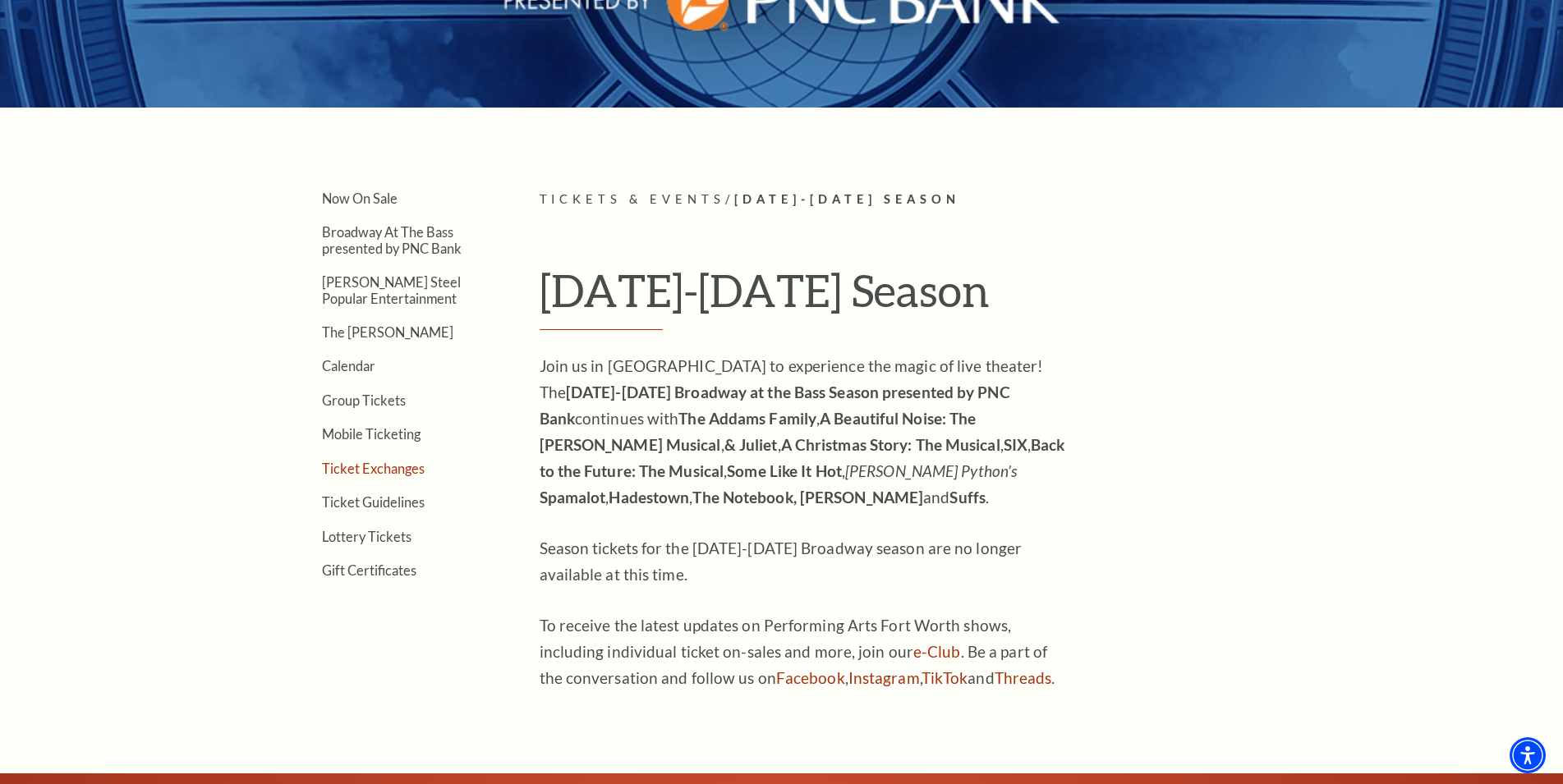
click at [375, 463] on link "Ticket Exchanges" at bounding box center [373, 468] width 102 height 15
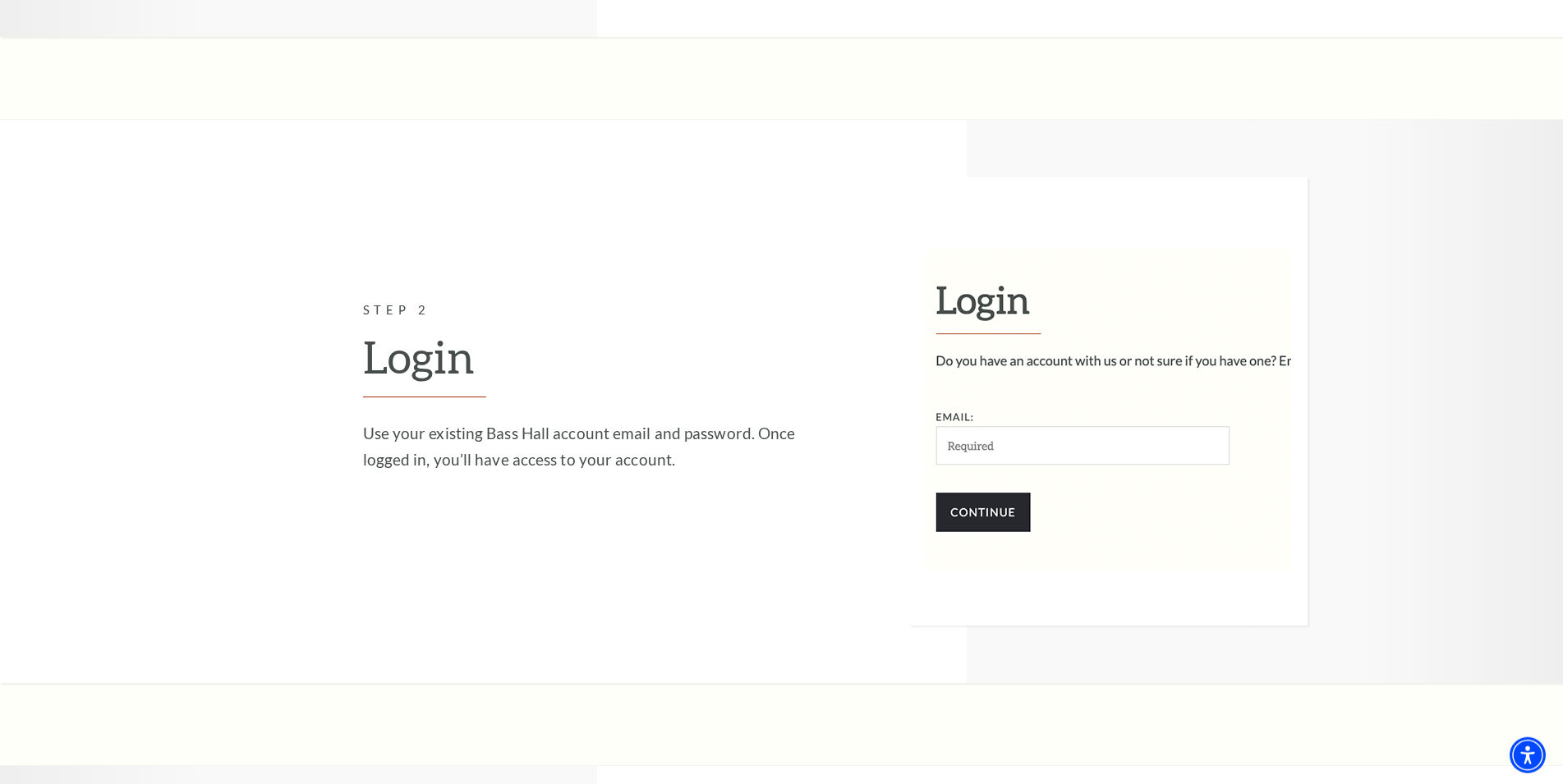
scroll to position [1925, 0]
click at [403, 420] on p "Use your existing Bass Hall account email and password. Once logged in, you’ll …" at bounding box center [583, 446] width 440 height 52
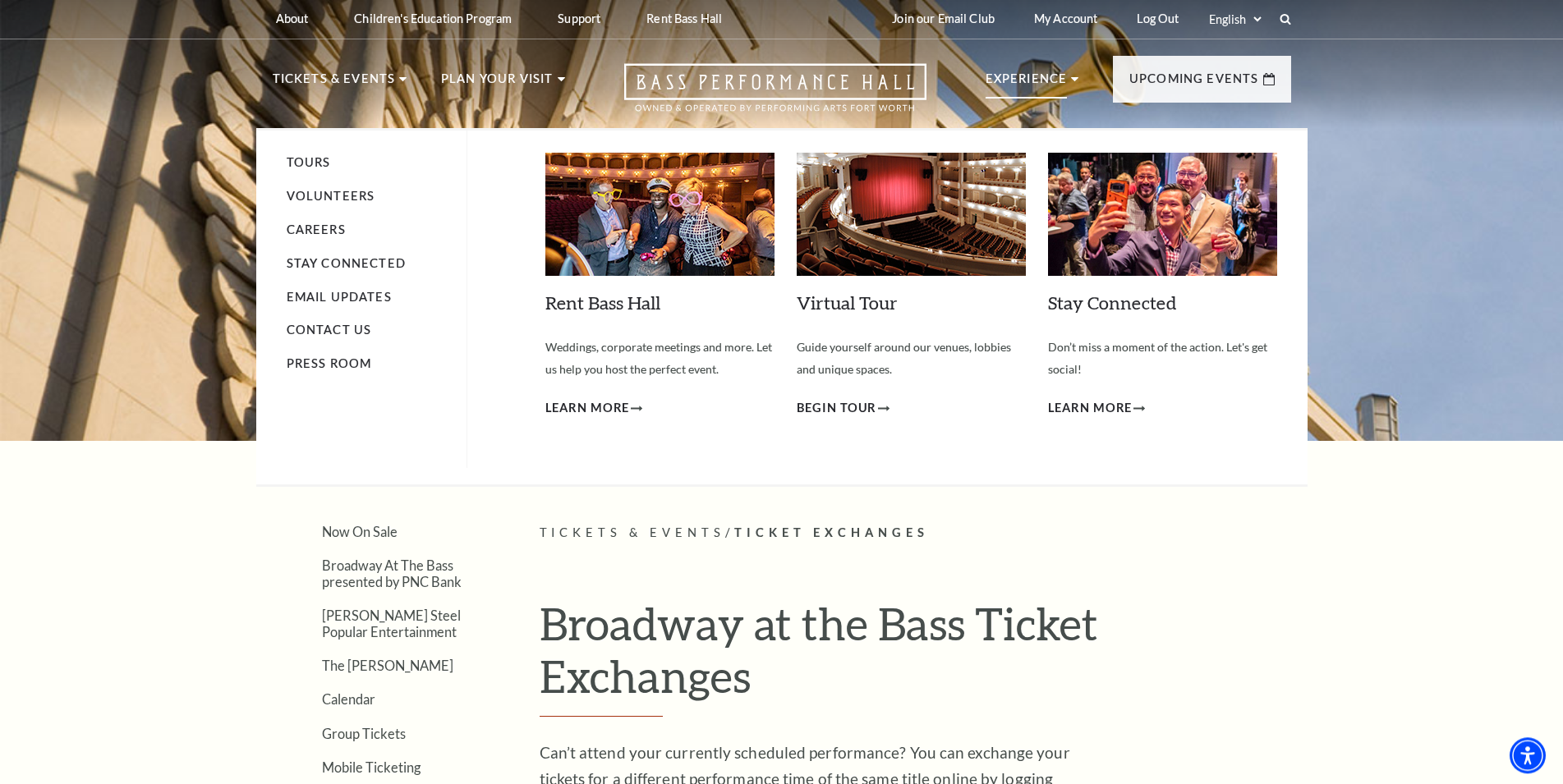
scroll to position [1, 0]
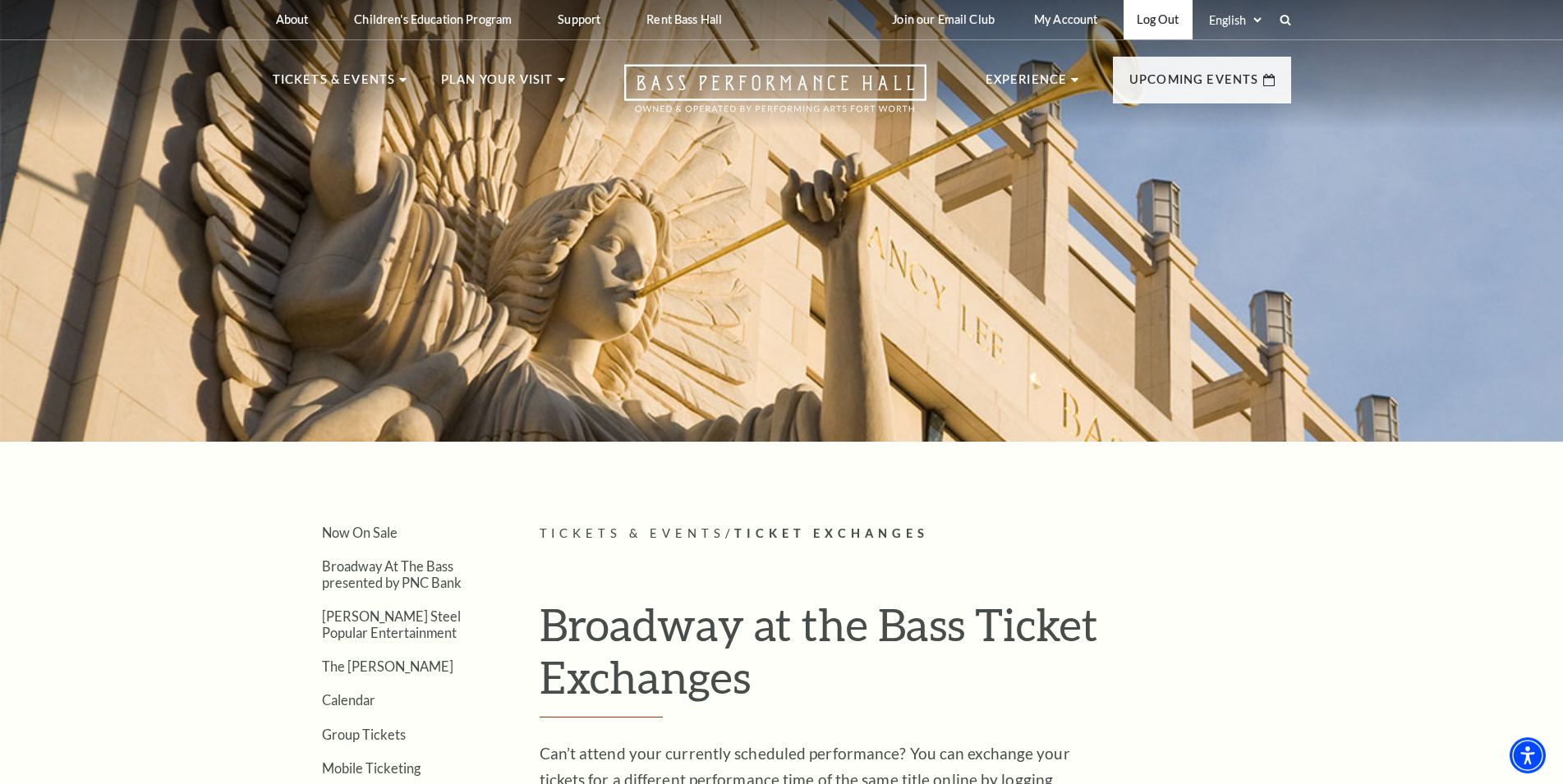
click at [1156, 16] on link "Log Out" at bounding box center [1157, 19] width 69 height 41
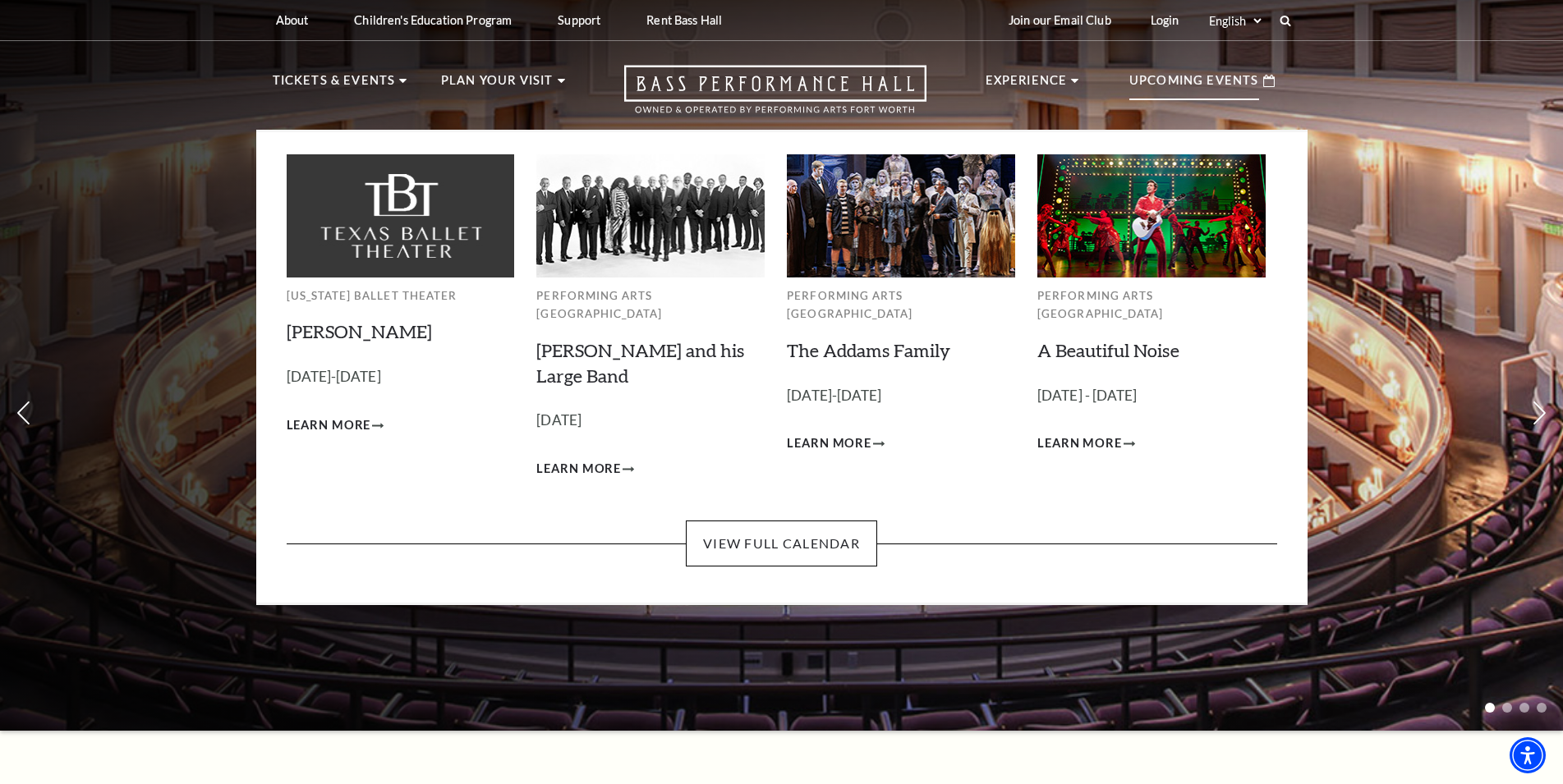
click at [1160, 83] on p "Upcoming Events" at bounding box center [1194, 85] width 129 height 30
click at [776, 520] on link "View Full Calendar" at bounding box center [782, 544] width 191 height 46
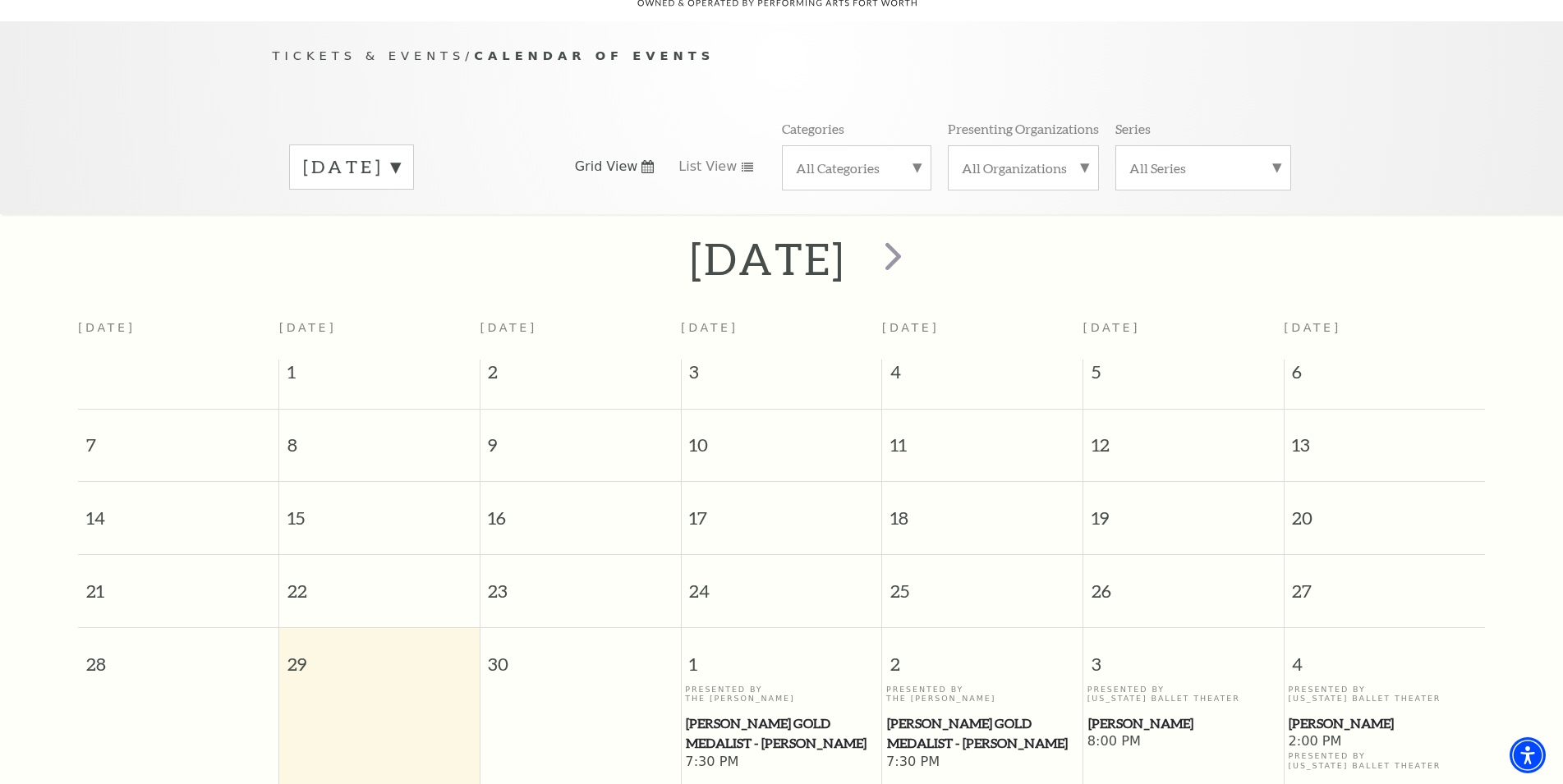
scroll to position [146, 0]
click at [400, 154] on label "[DATE]" at bounding box center [352, 166] width 97 height 25
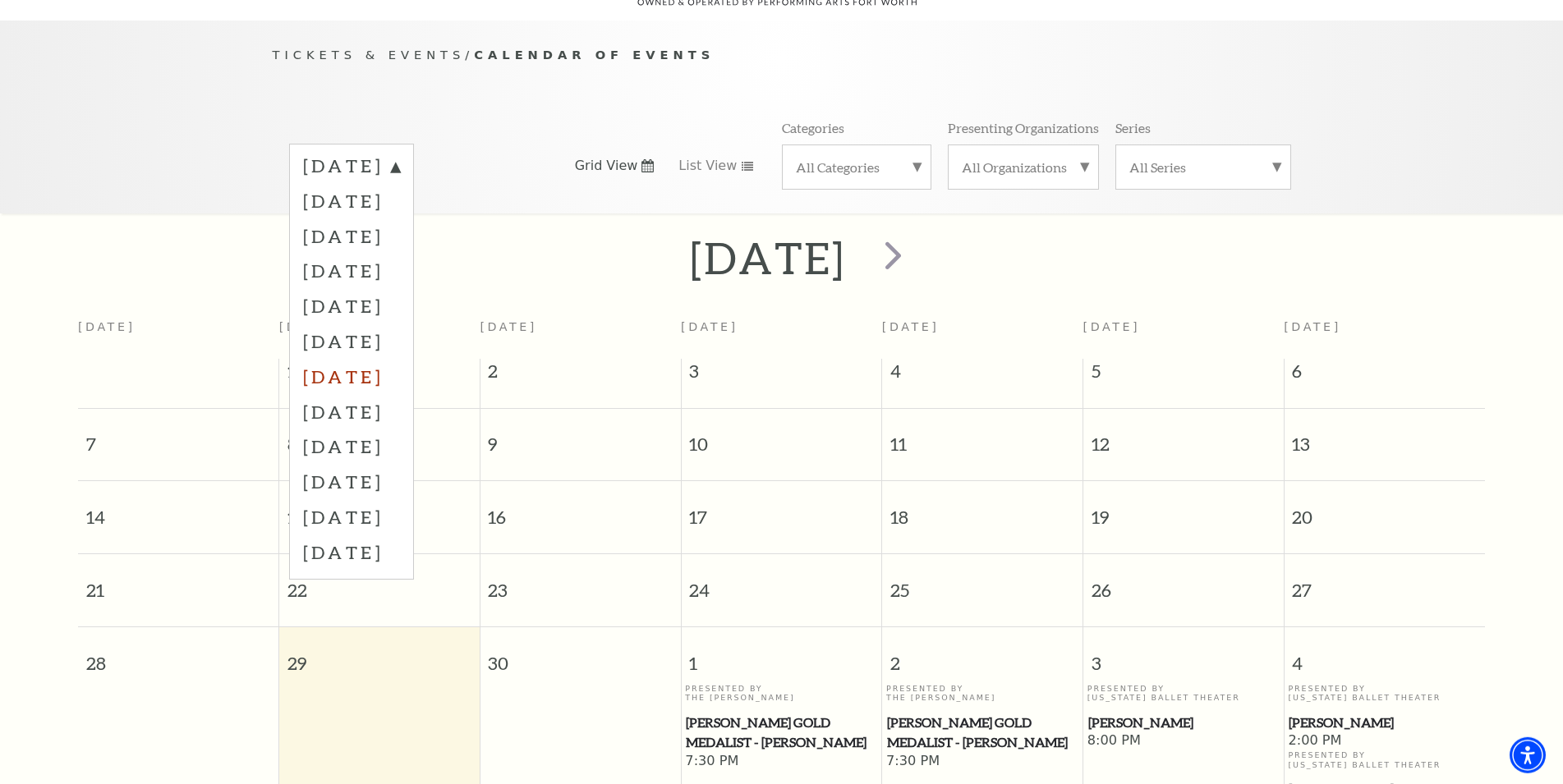
click at [360, 360] on label "[DATE]" at bounding box center [352, 377] width 97 height 36
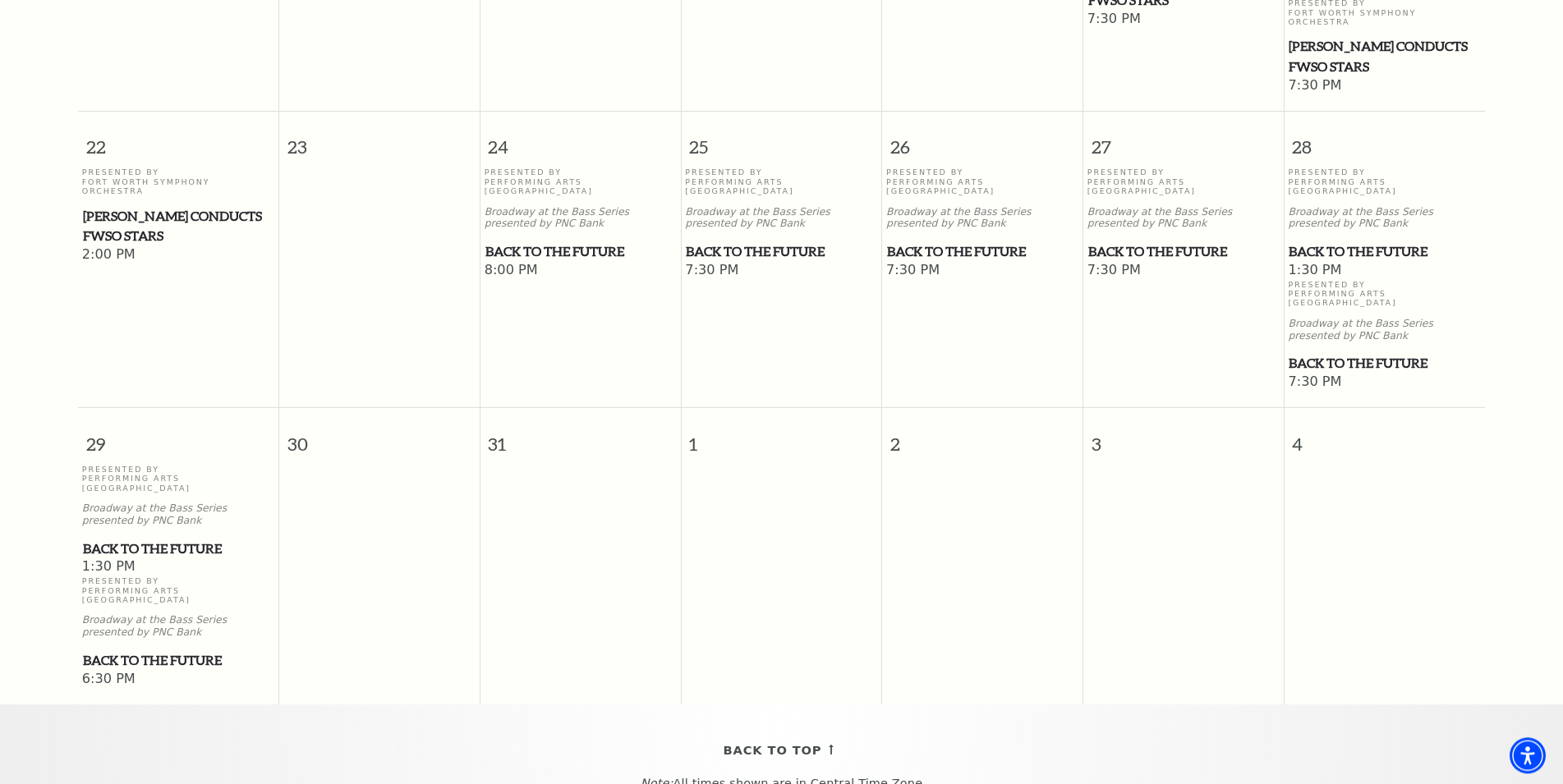
scroll to position [982, 0]
click at [1373, 250] on span "Back to the Future" at bounding box center [1384, 250] width 191 height 20
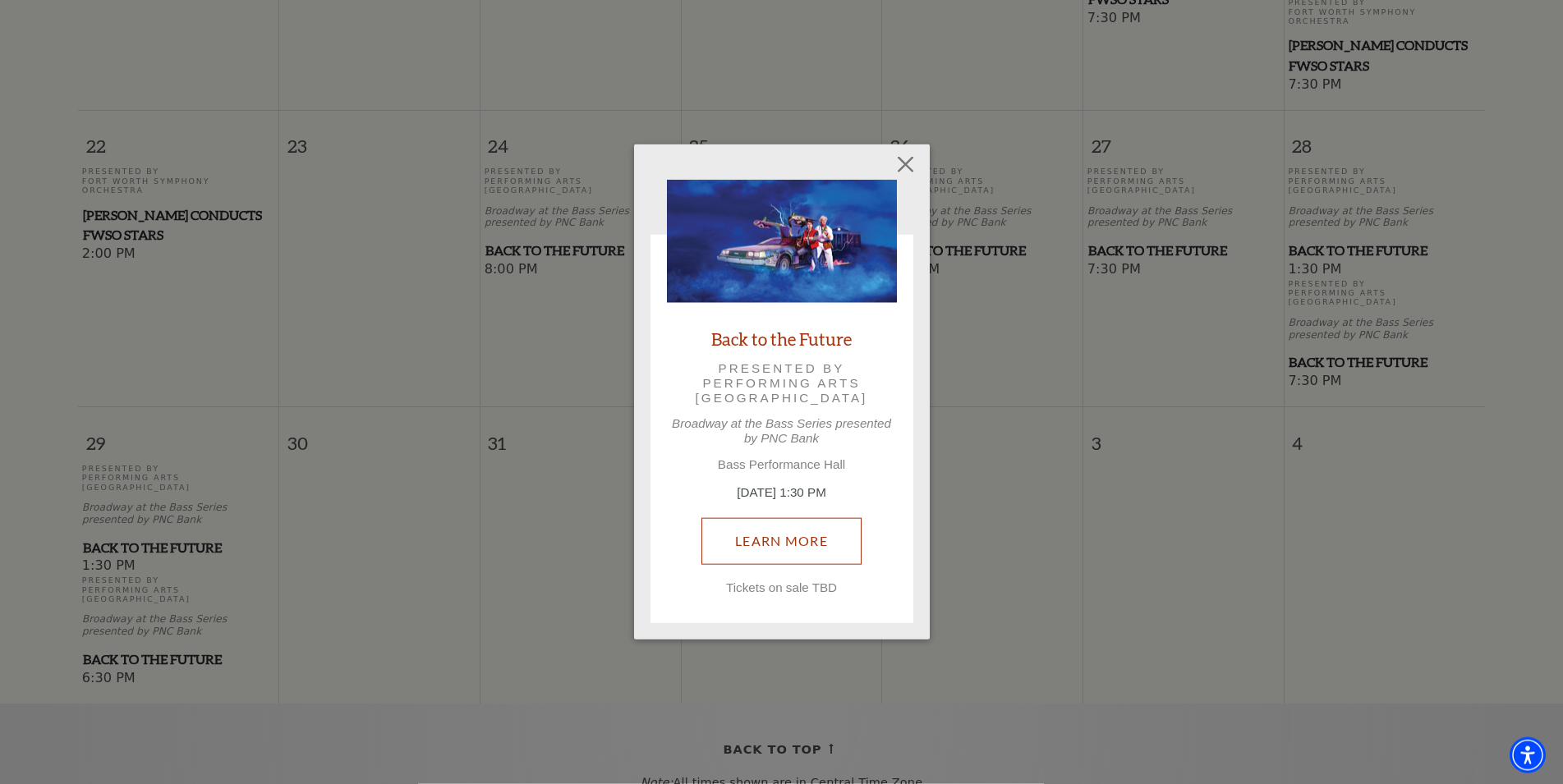
click at [805, 536] on link "Learn More" at bounding box center [782, 542] width 160 height 46
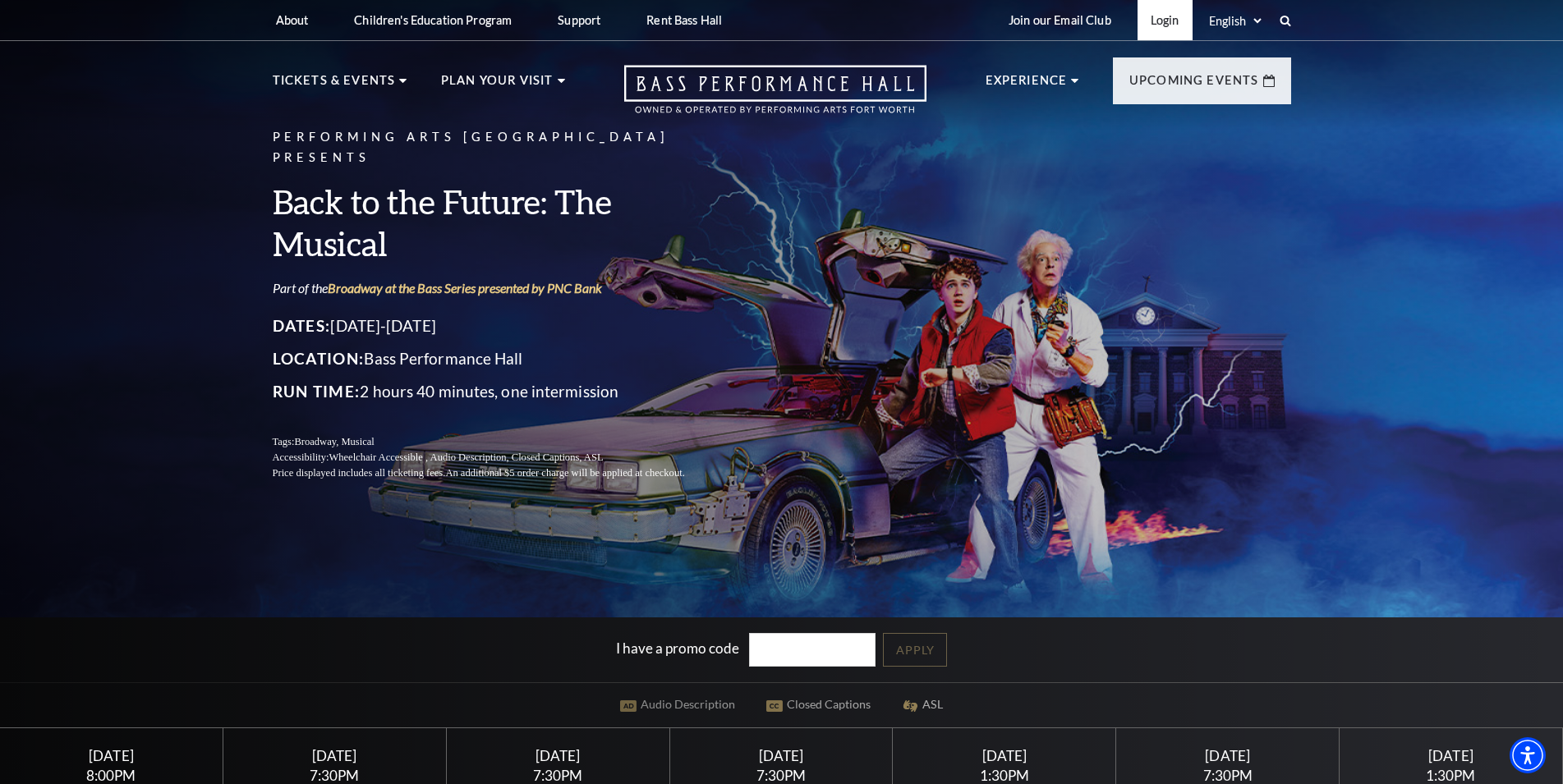
click at [1171, 14] on link "Login" at bounding box center [1165, 20] width 55 height 41
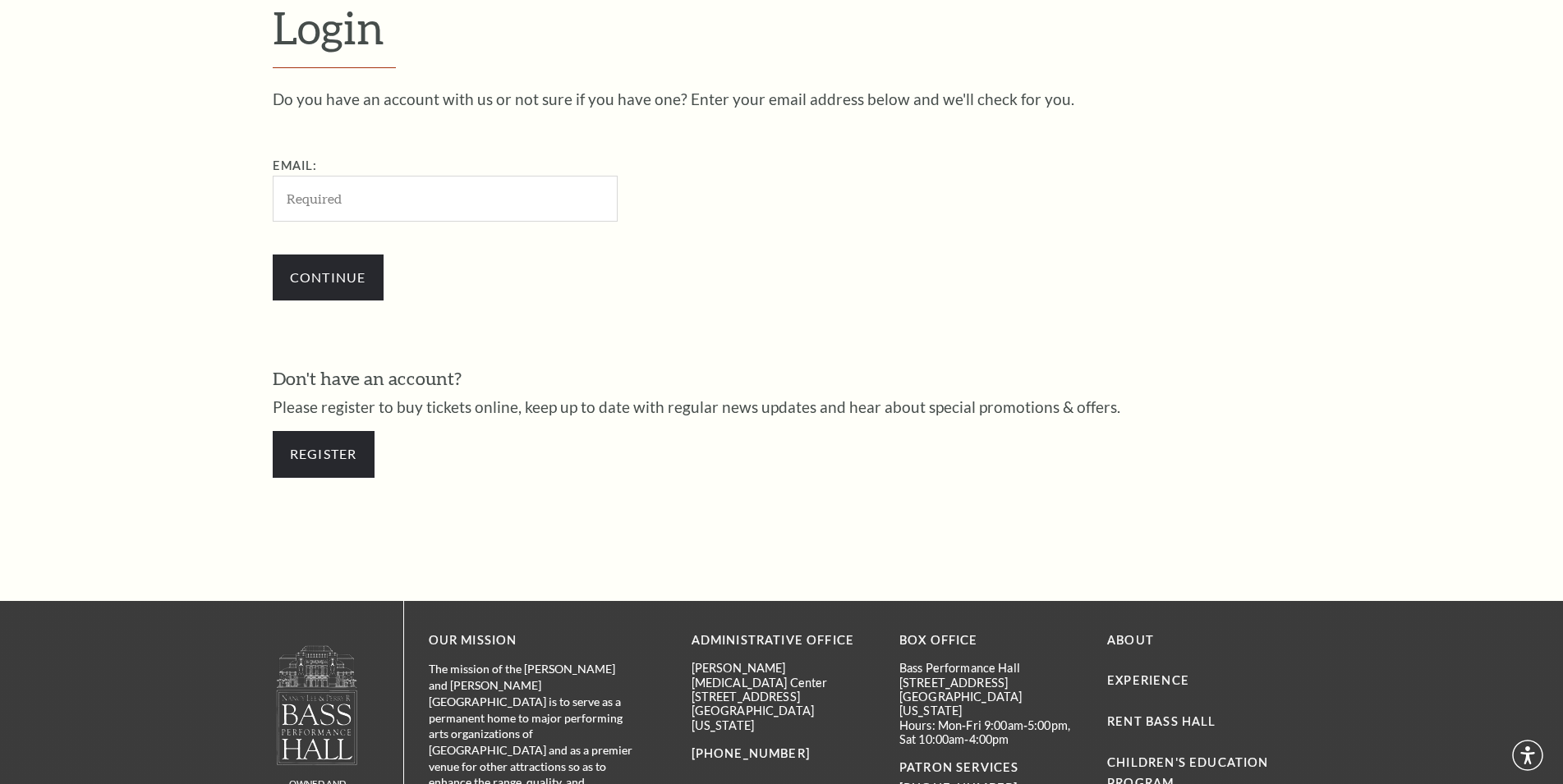
scroll to position [549, 0]
click at [397, 189] on input "Email:" at bounding box center [444, 197] width 345 height 45
type input "[EMAIL_ADDRESS][DOMAIN_NAME]"
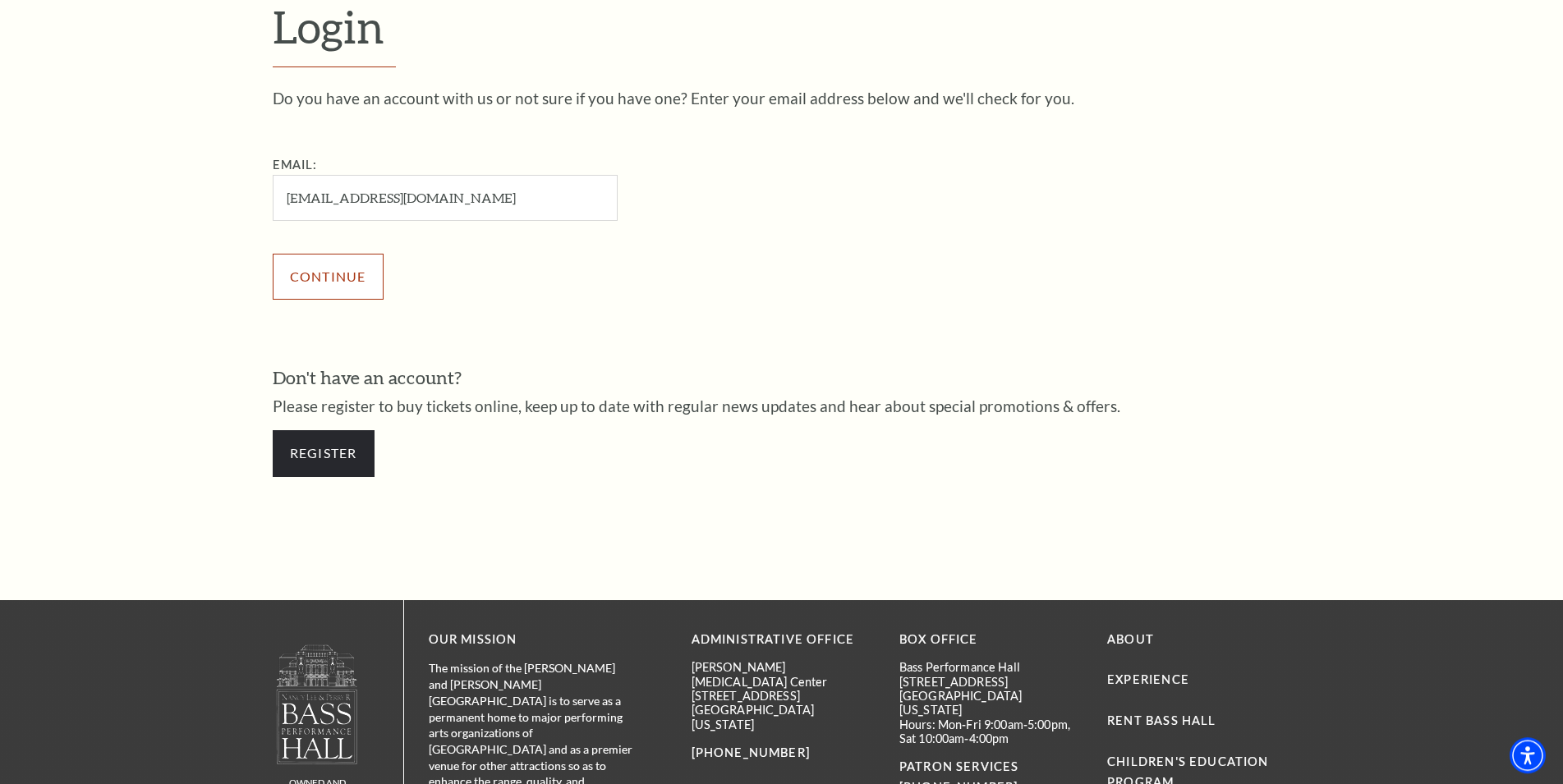
click at [350, 277] on input "Continue" at bounding box center [327, 277] width 111 height 46
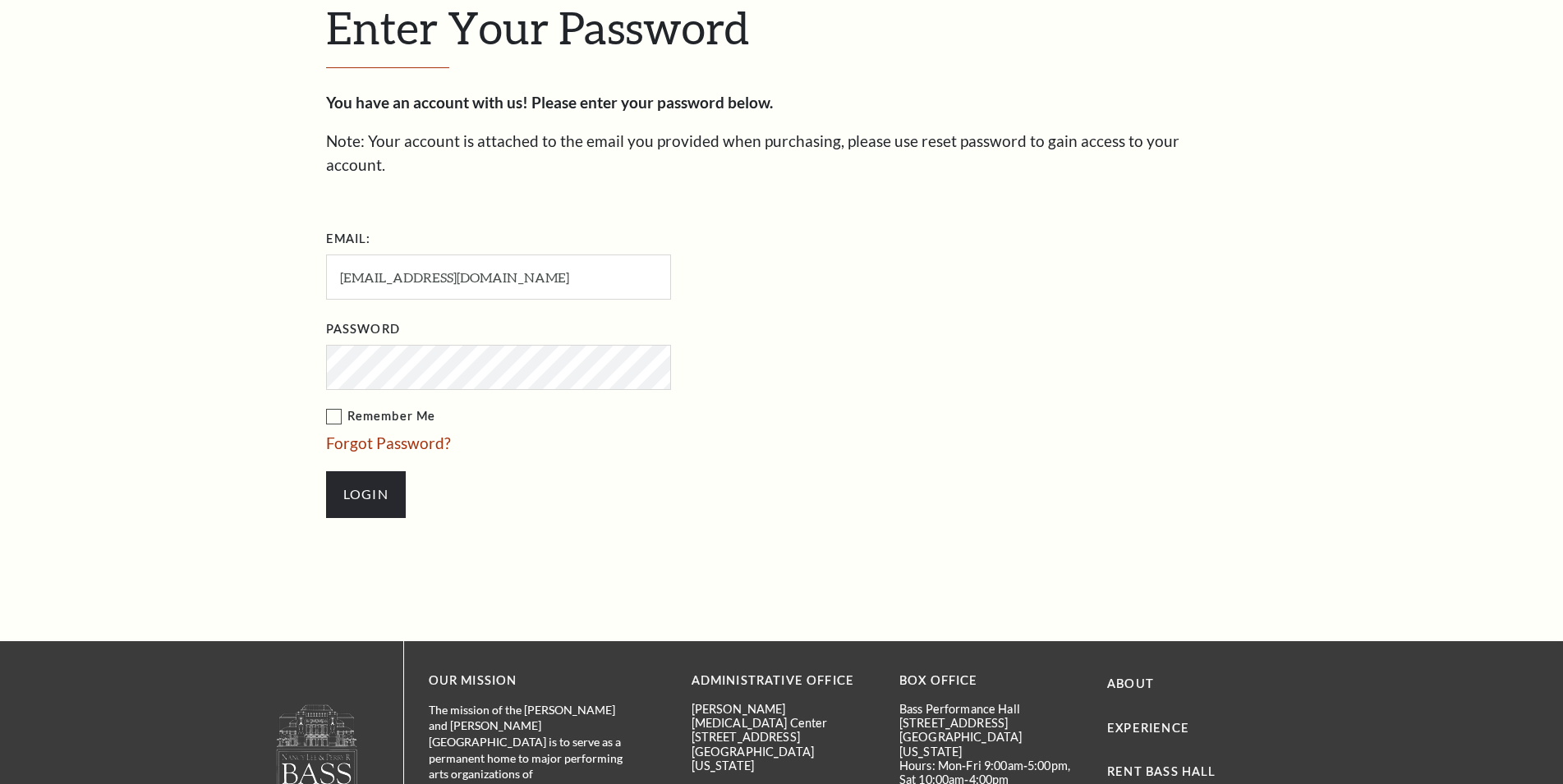
scroll to position [565, 0]
click at [363, 470] on input "Login" at bounding box center [366, 493] width 79 height 46
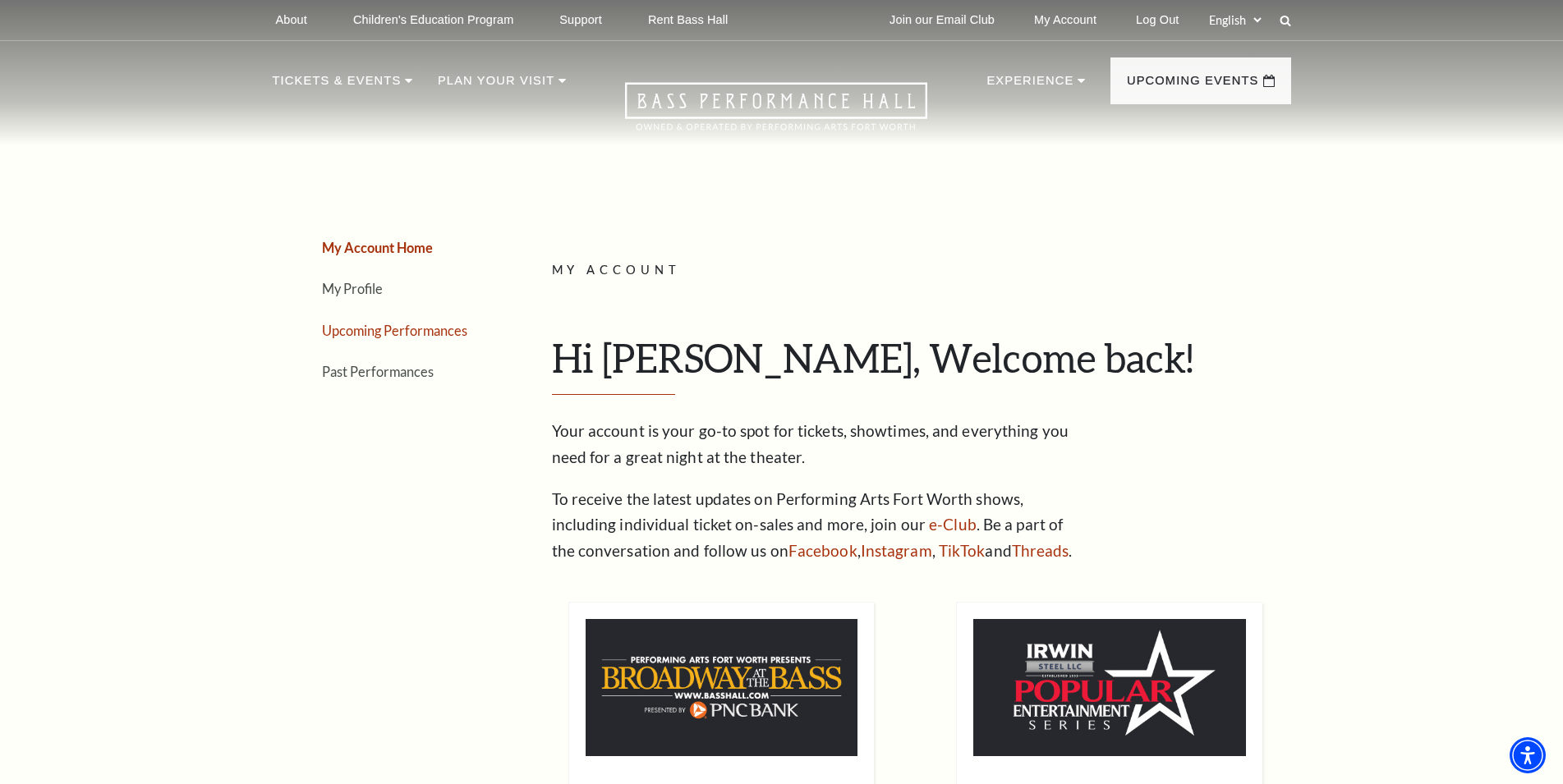
click at [426, 326] on link "Upcoming Performances" at bounding box center [394, 330] width 146 height 15
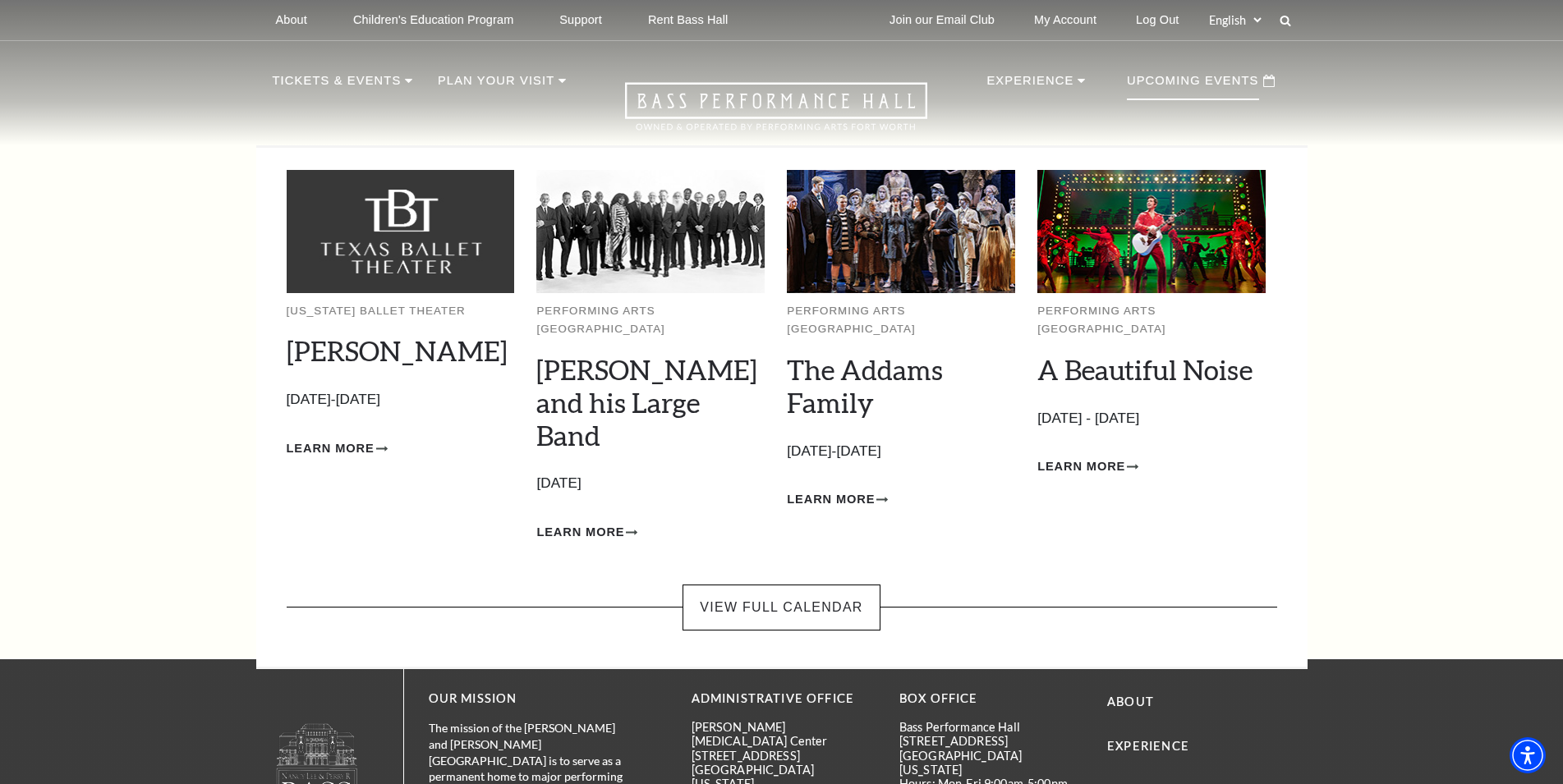
click at [1184, 83] on p "Upcoming Events" at bounding box center [1193, 85] width 132 height 30
click at [815, 585] on link "View Full Calendar" at bounding box center [782, 608] width 197 height 46
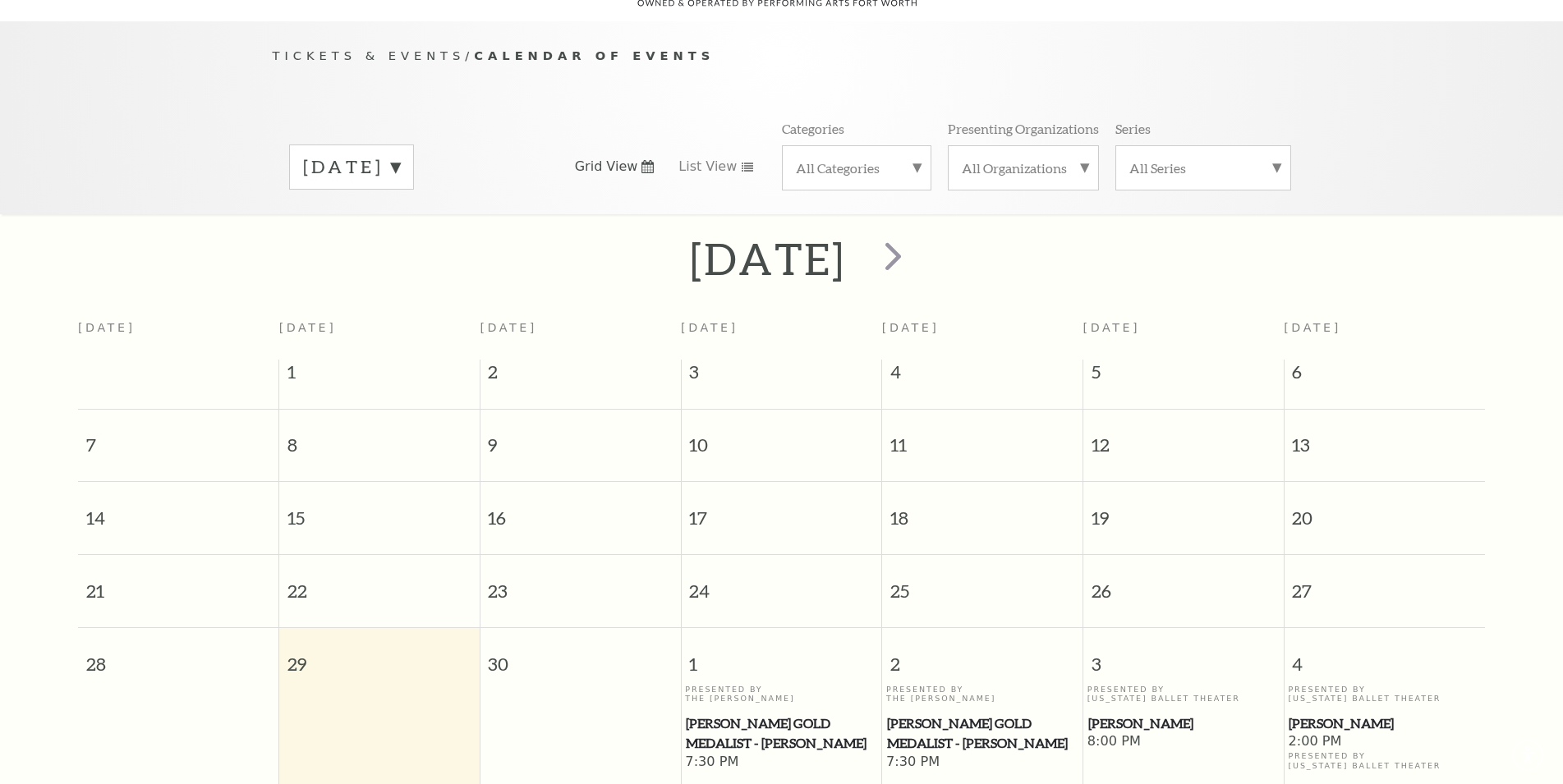
scroll to position [146, 0]
click at [400, 154] on label "[DATE]" at bounding box center [352, 166] width 97 height 25
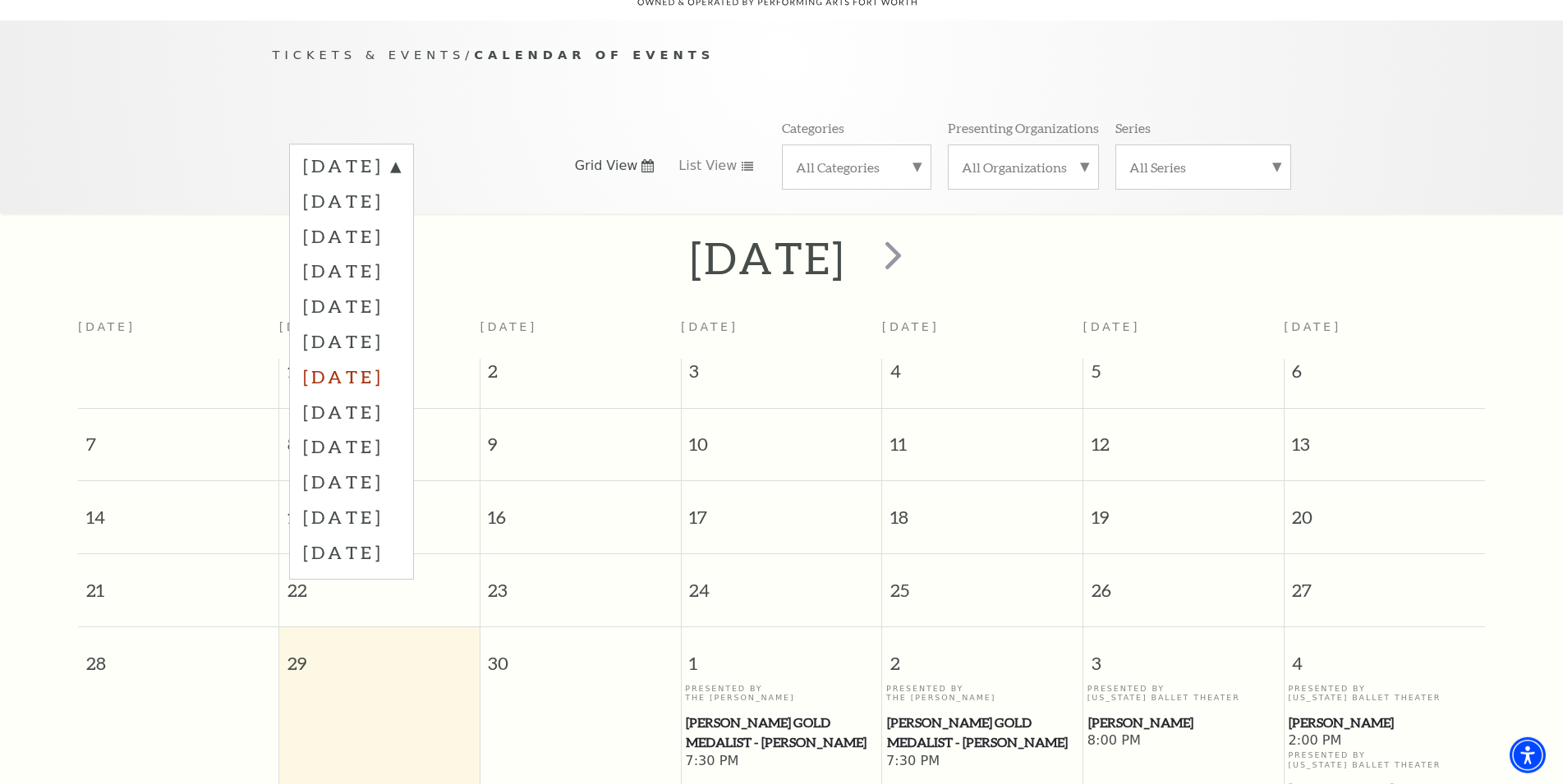
click at [377, 366] on label "[DATE]" at bounding box center [352, 377] width 97 height 36
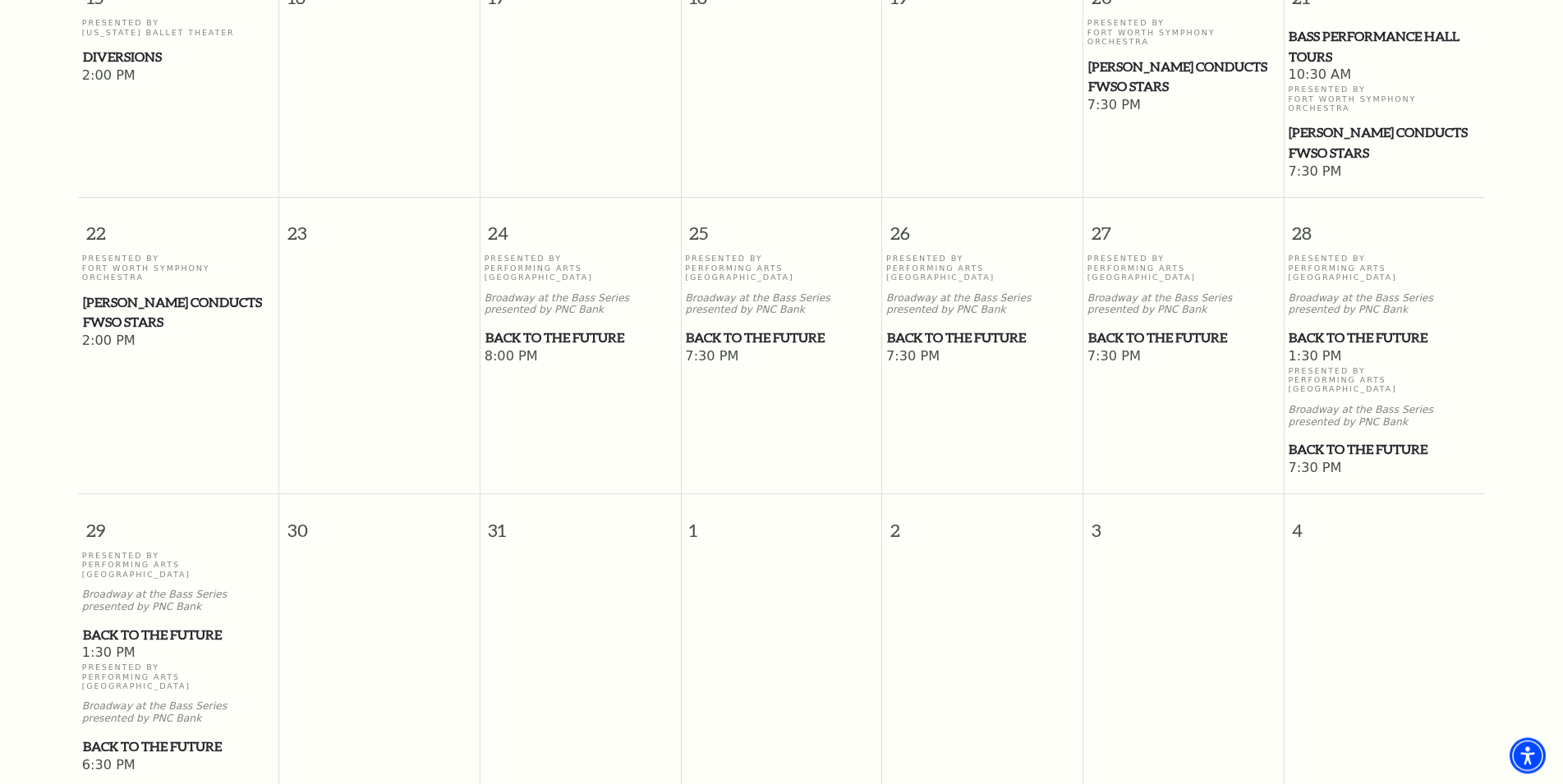
scroll to position [898, 0]
click at [1371, 326] on span "Back to the Future" at bounding box center [1384, 334] width 191 height 20
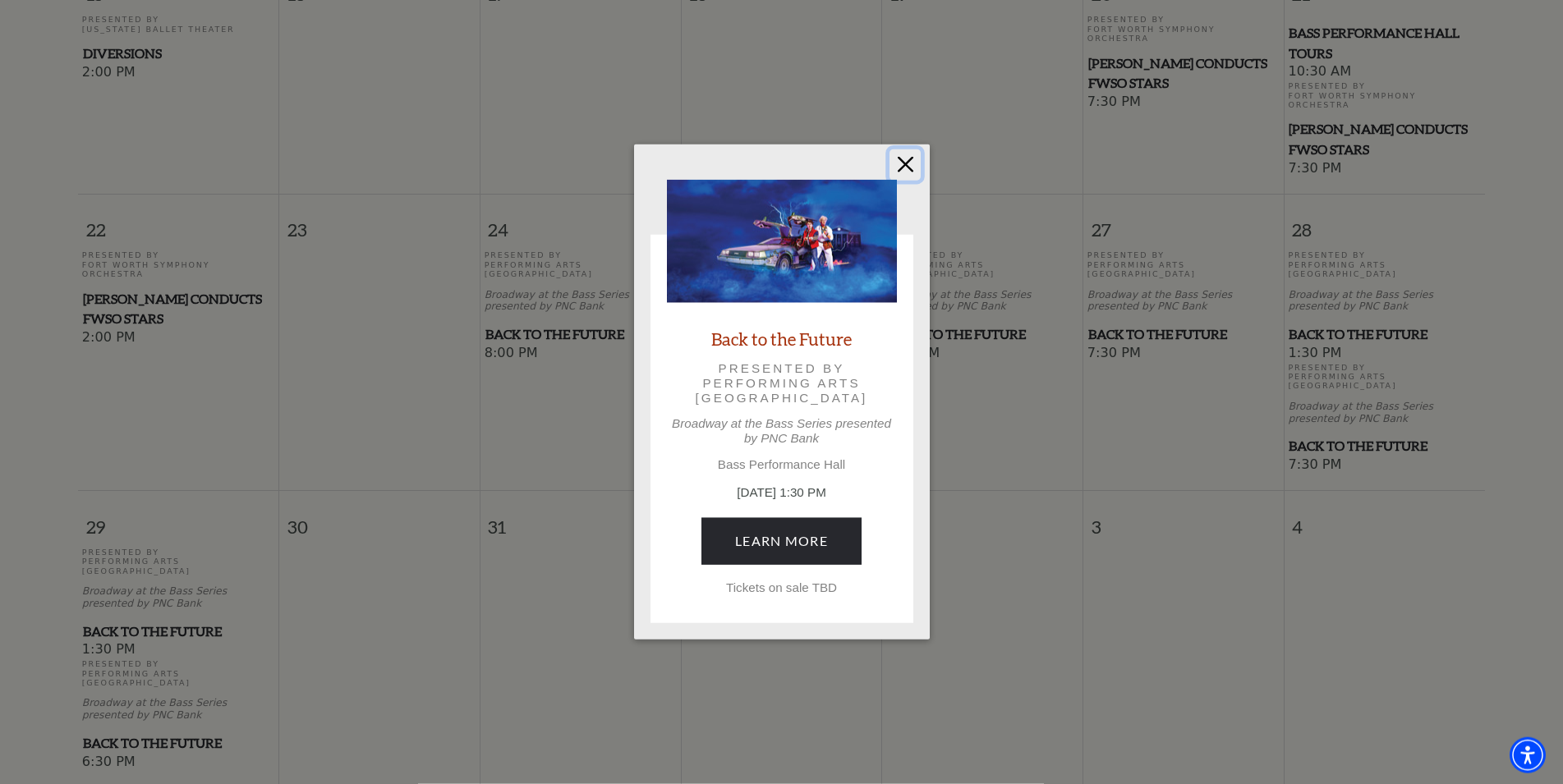
click at [905, 161] on button "Close" at bounding box center [905, 165] width 31 height 31
